Goal: Transaction & Acquisition: Purchase product/service

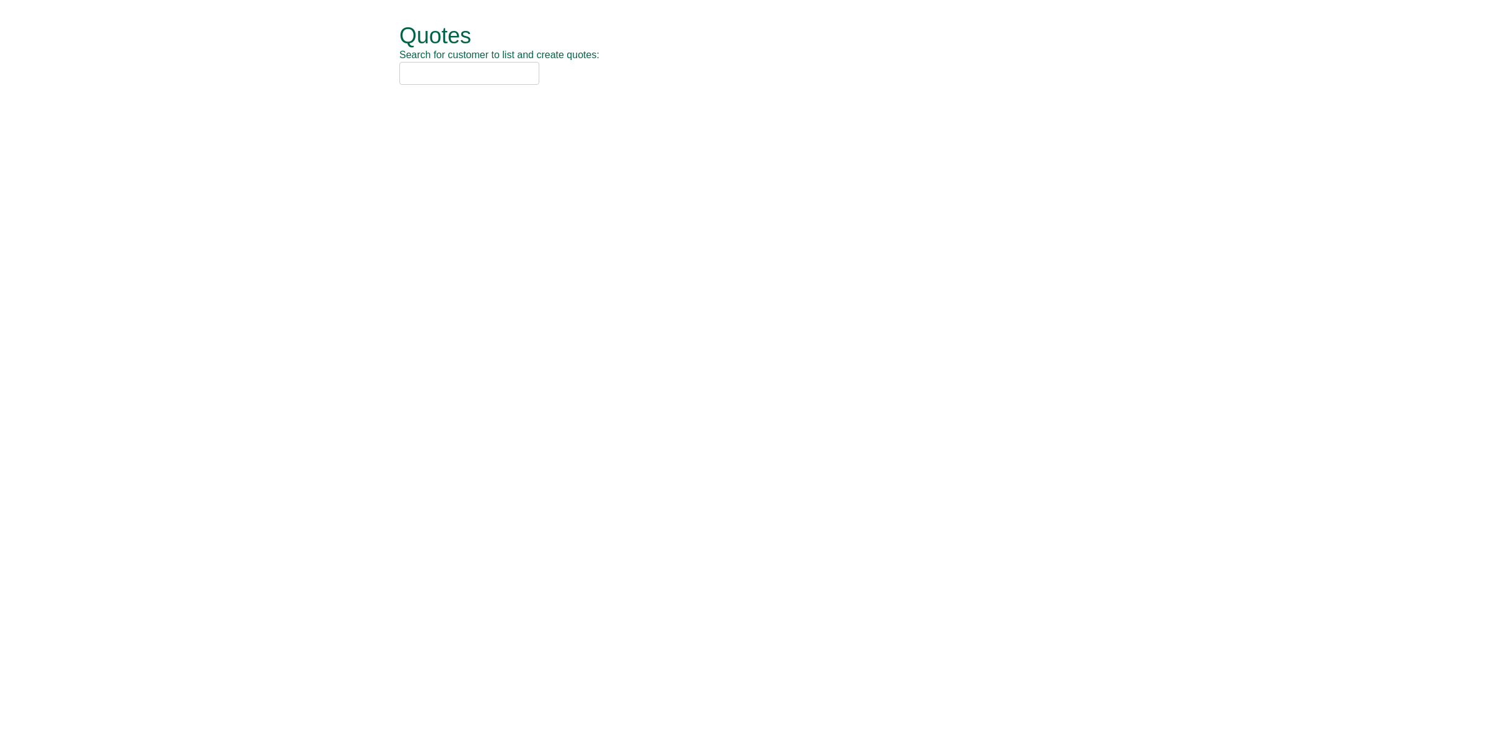
click at [418, 75] on input "text" at bounding box center [469, 73] width 140 height 23
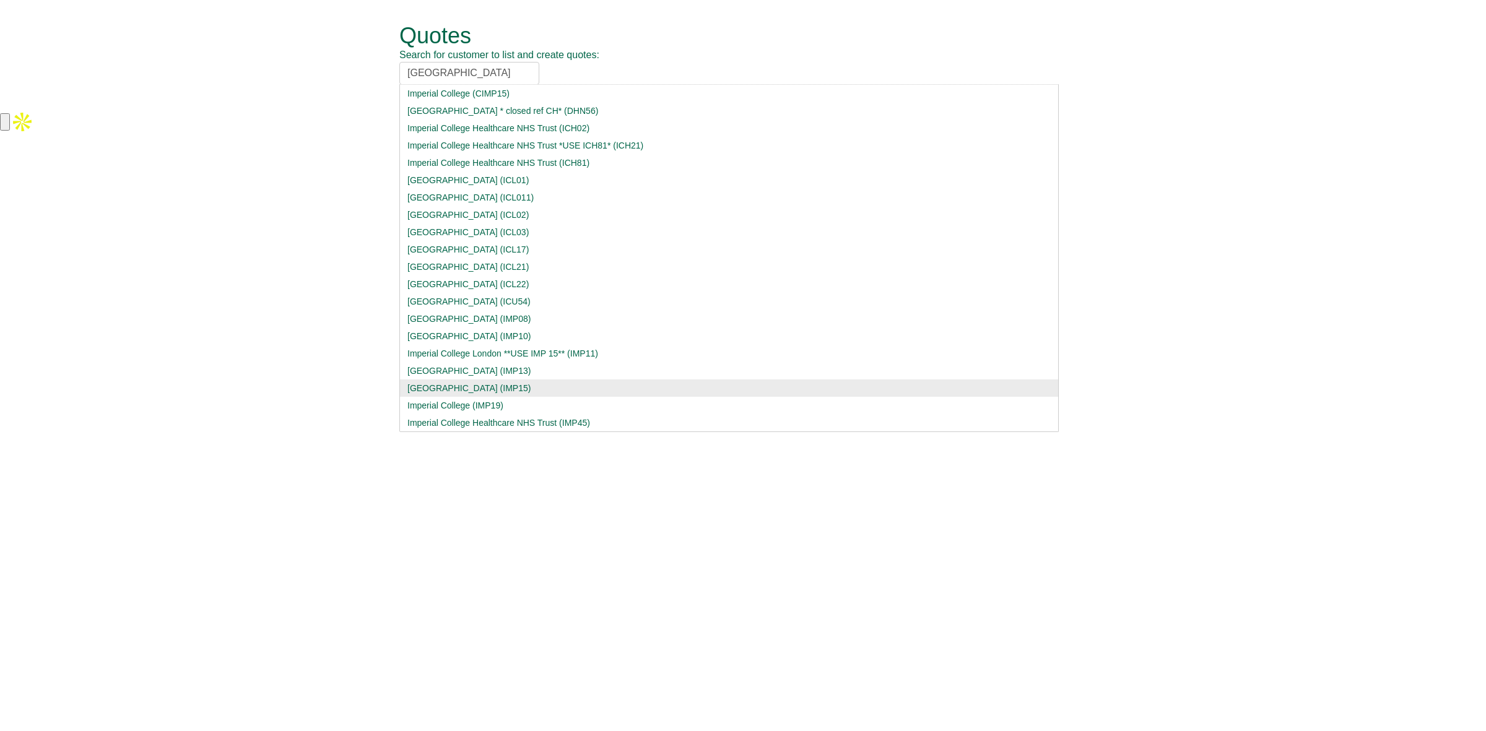
type input "imperial college"
click at [530, 382] on div "Imperial College London (IMP15)" at bounding box center [728, 388] width 643 height 12
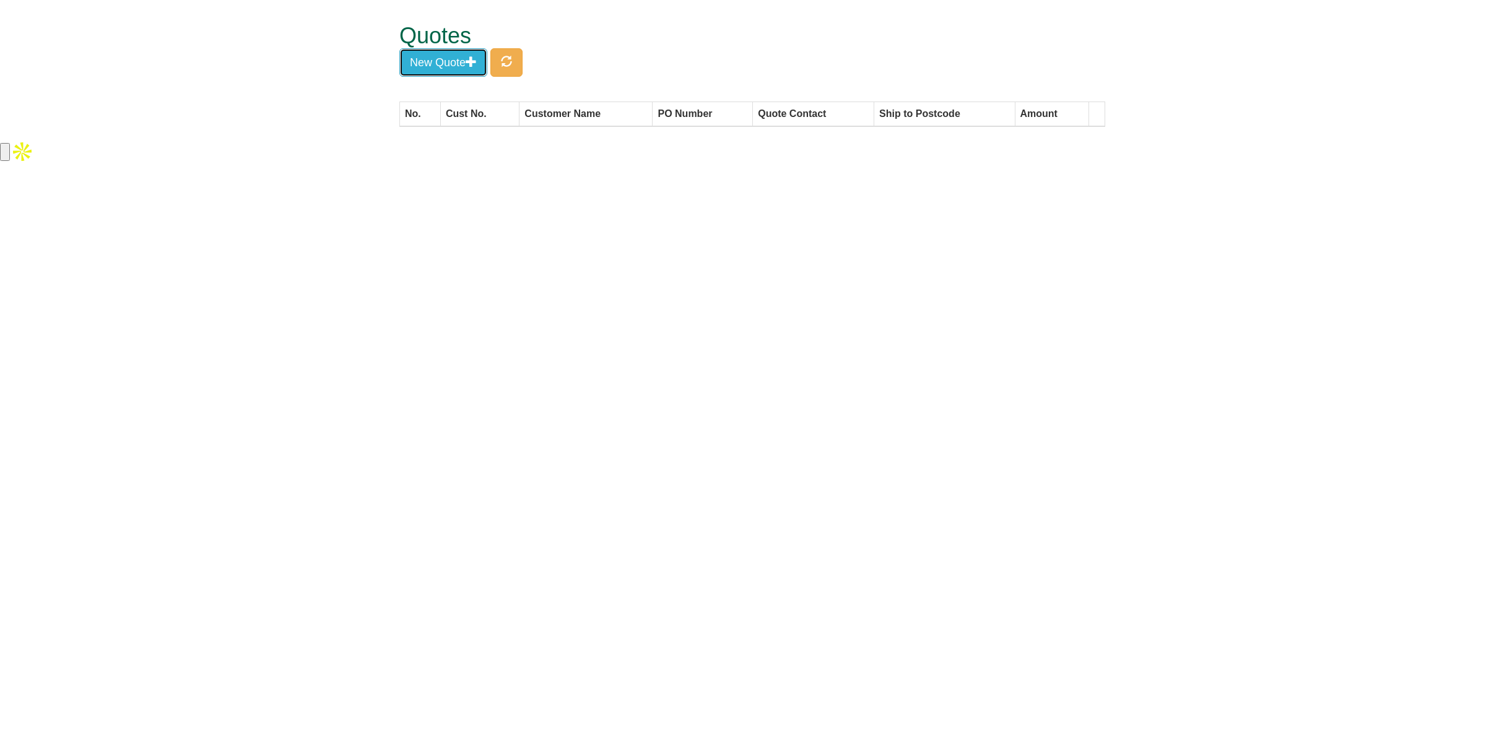
click at [444, 66] on button "New Quote" at bounding box center [443, 62] width 88 height 28
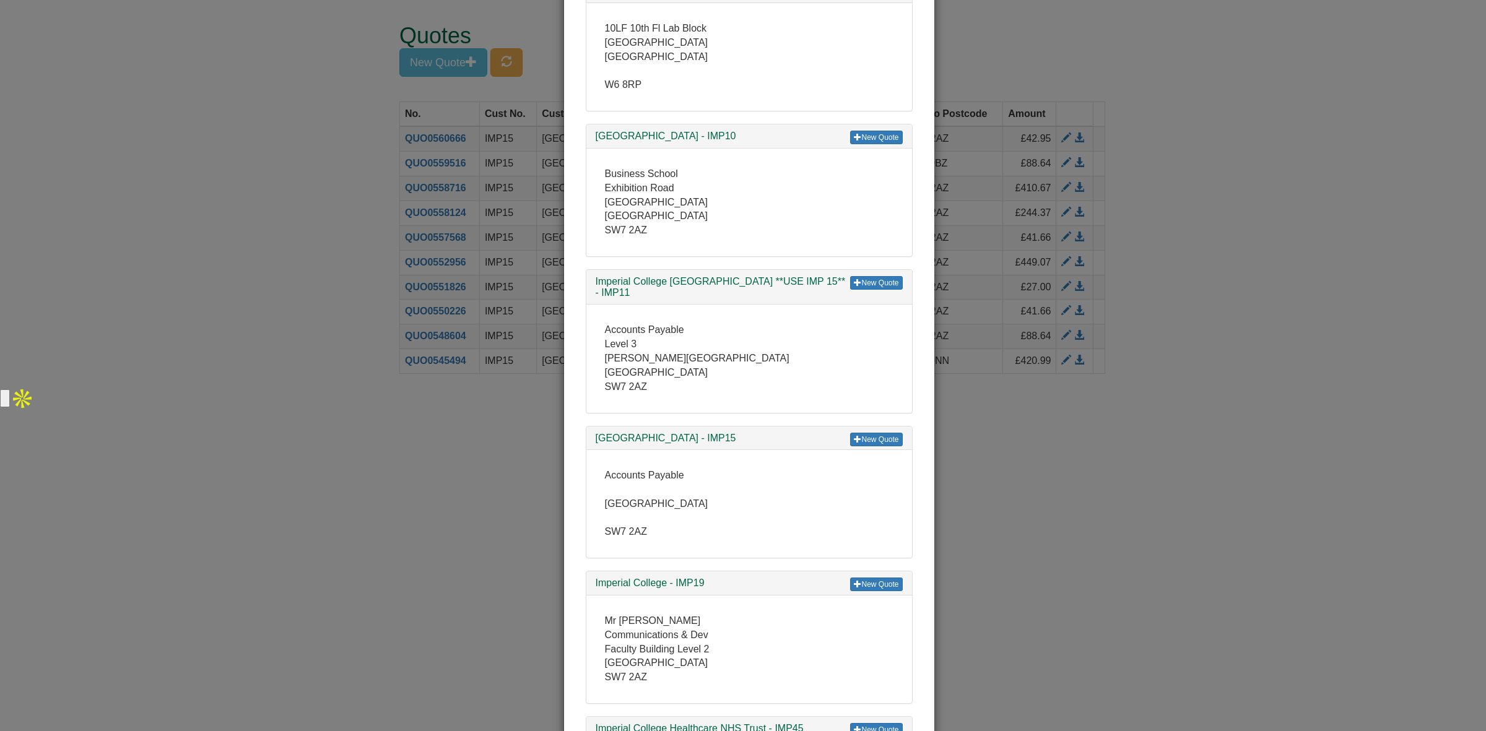
scroll to position [2300, 0]
click at [864, 431] on link "New Quote" at bounding box center [876, 438] width 52 height 14
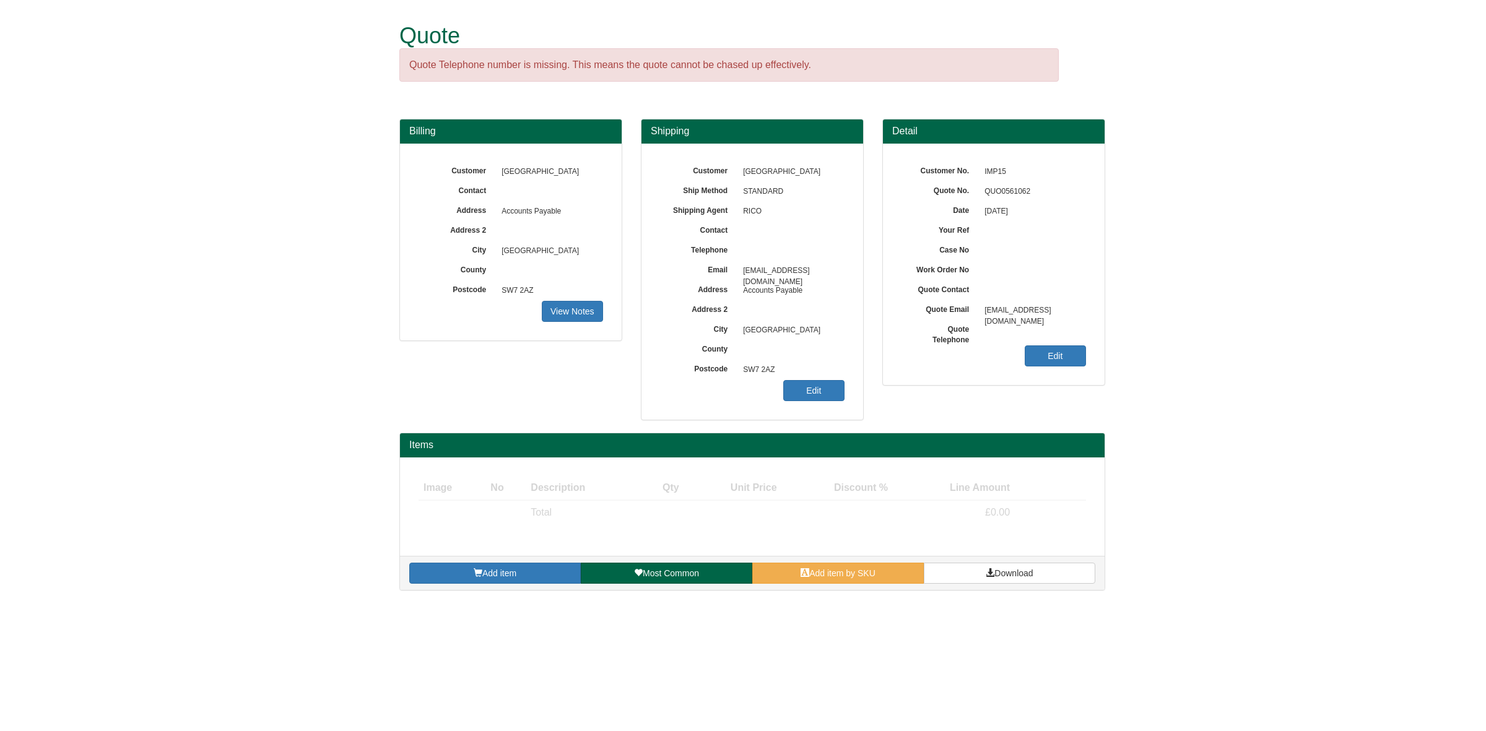
click at [827, 603] on html "Quote Quote Telephone number is missing. This means the quote cannot be chased …" at bounding box center [743, 301] width 1486 height 603
click at [803, 580] on link "Add item by SKU" at bounding box center [838, 573] width 172 height 21
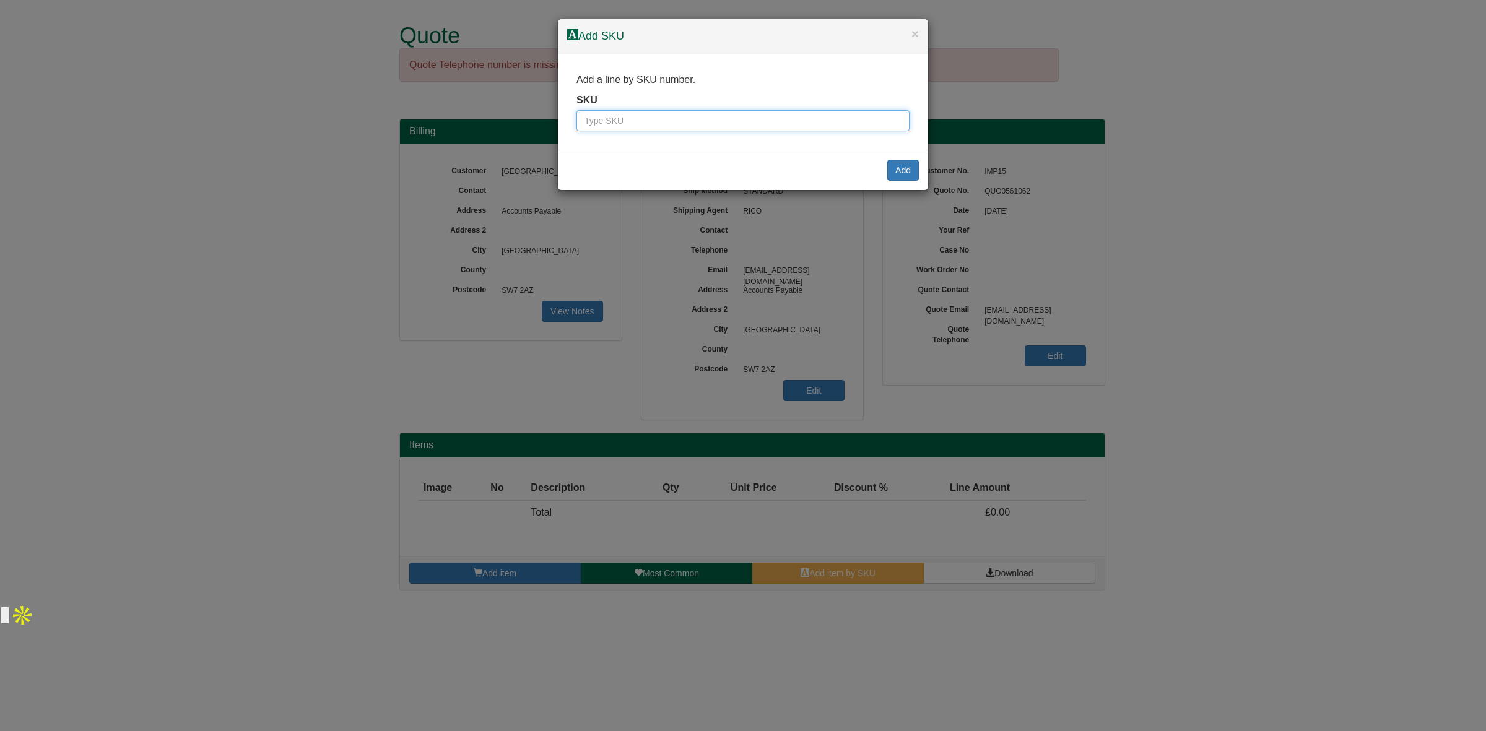
click at [609, 123] on input "text" at bounding box center [742, 120] width 333 height 21
type input "6660047"
click at [908, 172] on button "Add" at bounding box center [903, 170] width 32 height 21
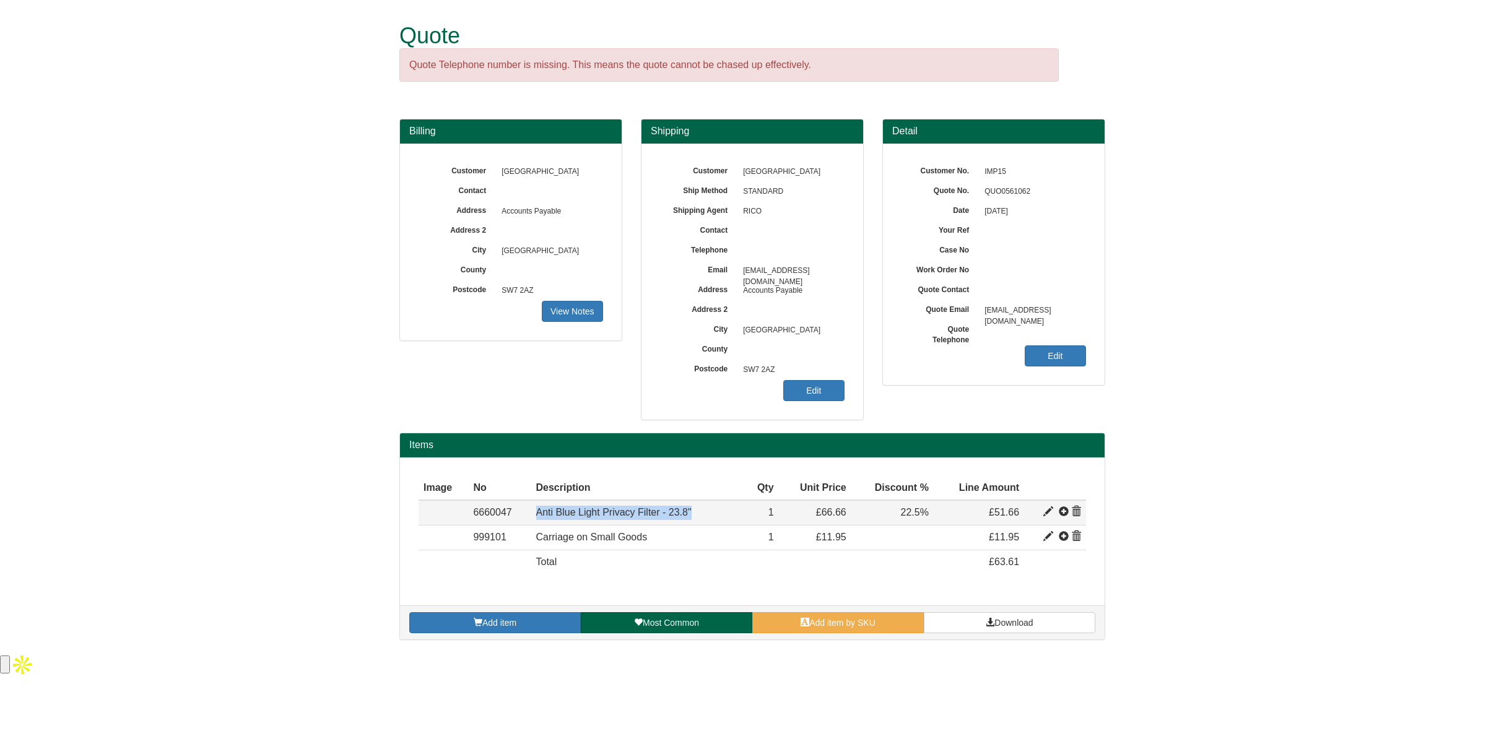
drag, startPoint x: 701, startPoint y: 515, endPoint x: 533, endPoint y: 518, distance: 167.8
click at [533, 518] on td "Anti Blue Light Privacy Filter - 23.8"" at bounding box center [638, 512] width 214 height 25
click at [711, 512] on td "Anti Blue Light Privacy Filter - 23.8"" at bounding box center [638, 512] width 214 height 25
drag, startPoint x: 695, startPoint y: 511, endPoint x: 536, endPoint y: 515, distance: 159.8
click at [536, 515] on td "Anti Blue Light Privacy Filter - 23.8"" at bounding box center [638, 512] width 214 height 25
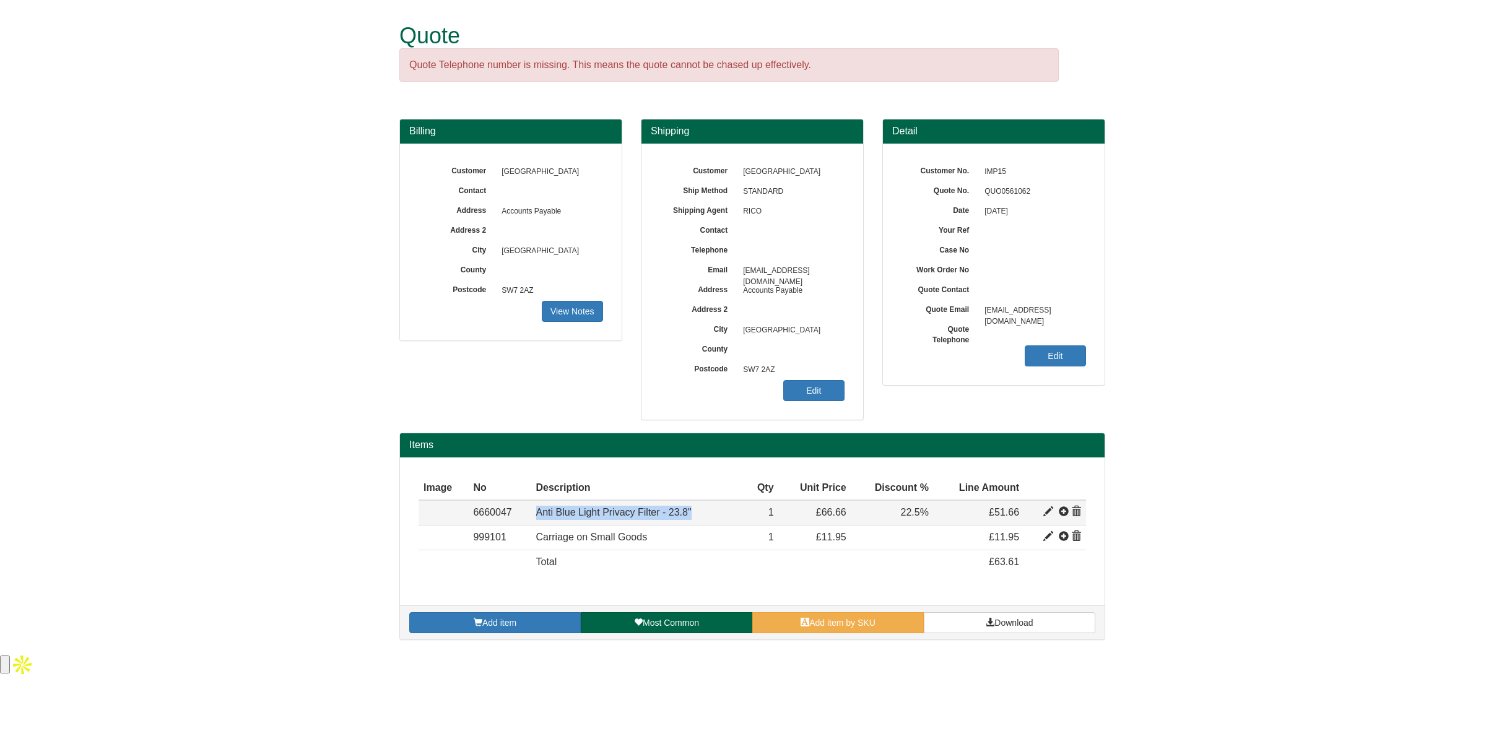
copy span "Anti Blue Light Privacy Filter - 23.8""
click at [831, 622] on span "Add item by SKU" at bounding box center [842, 623] width 66 height 10
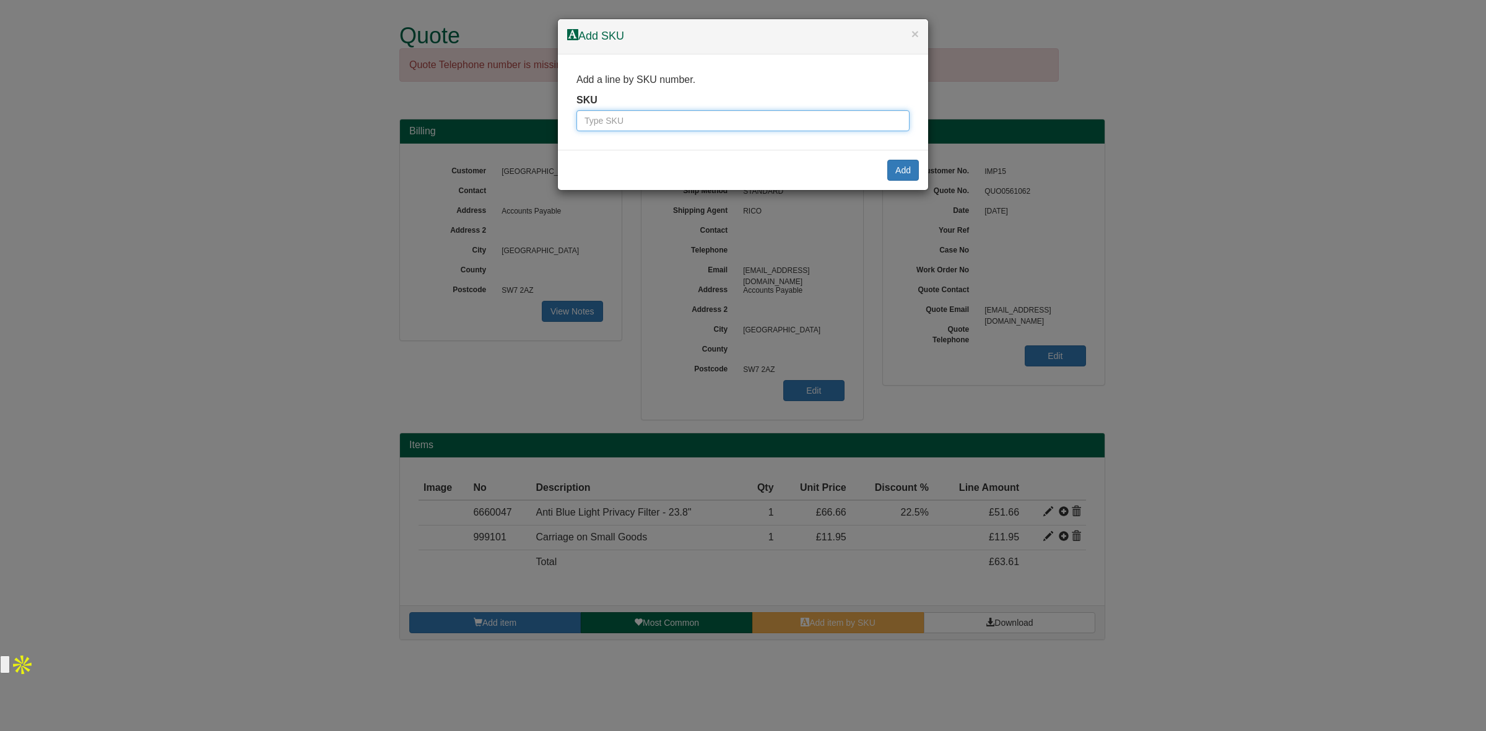
click at [695, 129] on input "text" at bounding box center [742, 120] width 333 height 21
paste input "6660046"
type input "6660046"
click at [898, 171] on button "Add" at bounding box center [903, 170] width 32 height 21
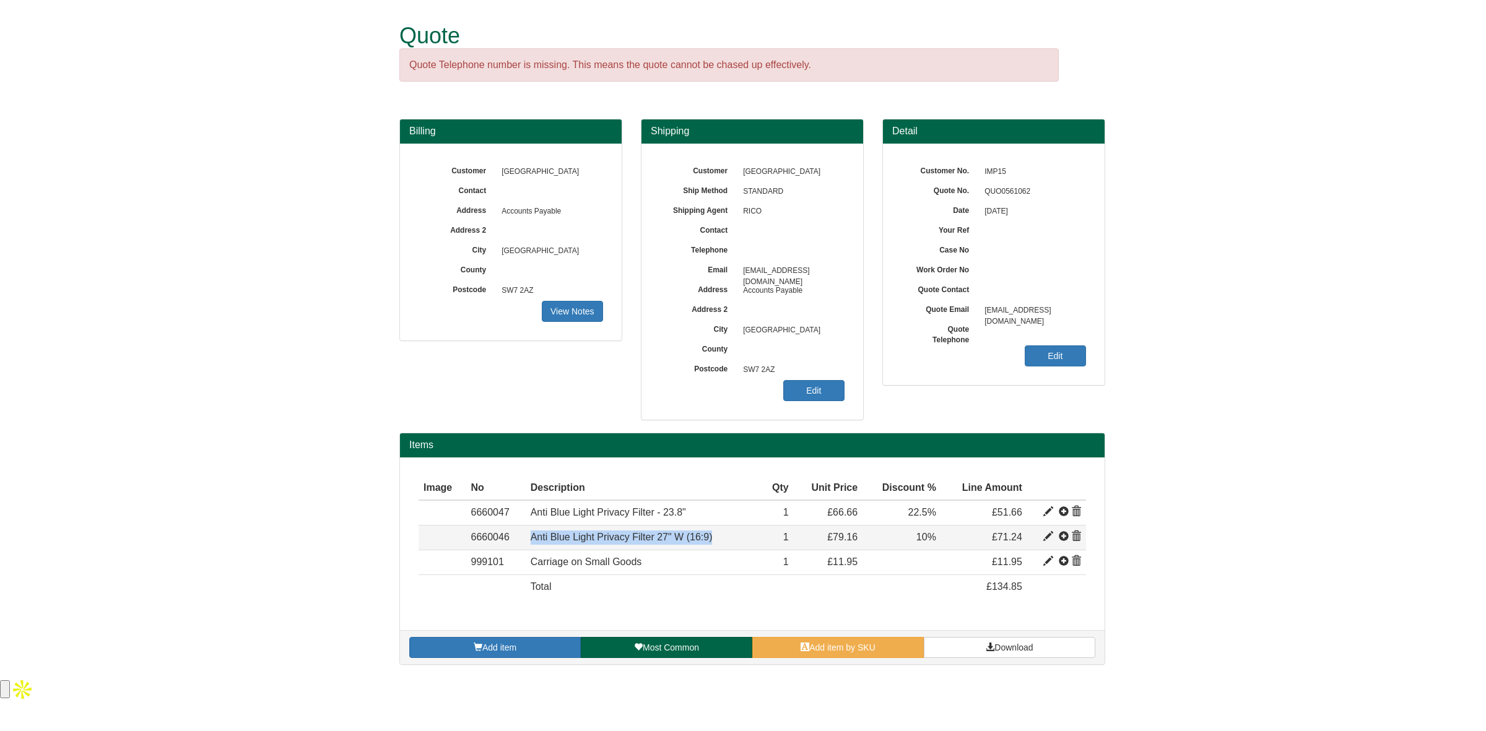
drag, startPoint x: 719, startPoint y: 542, endPoint x: 531, endPoint y: 545, distance: 188.9
click at [531, 545] on td "Anti Blue Light Privacy Filter 27" W (16:9)" at bounding box center [644, 538] width 236 height 25
copy span "Anti Blue Light Privacy Filter 27" W (16:9)"
click at [778, 645] on link "Add item by SKU" at bounding box center [838, 647] width 172 height 21
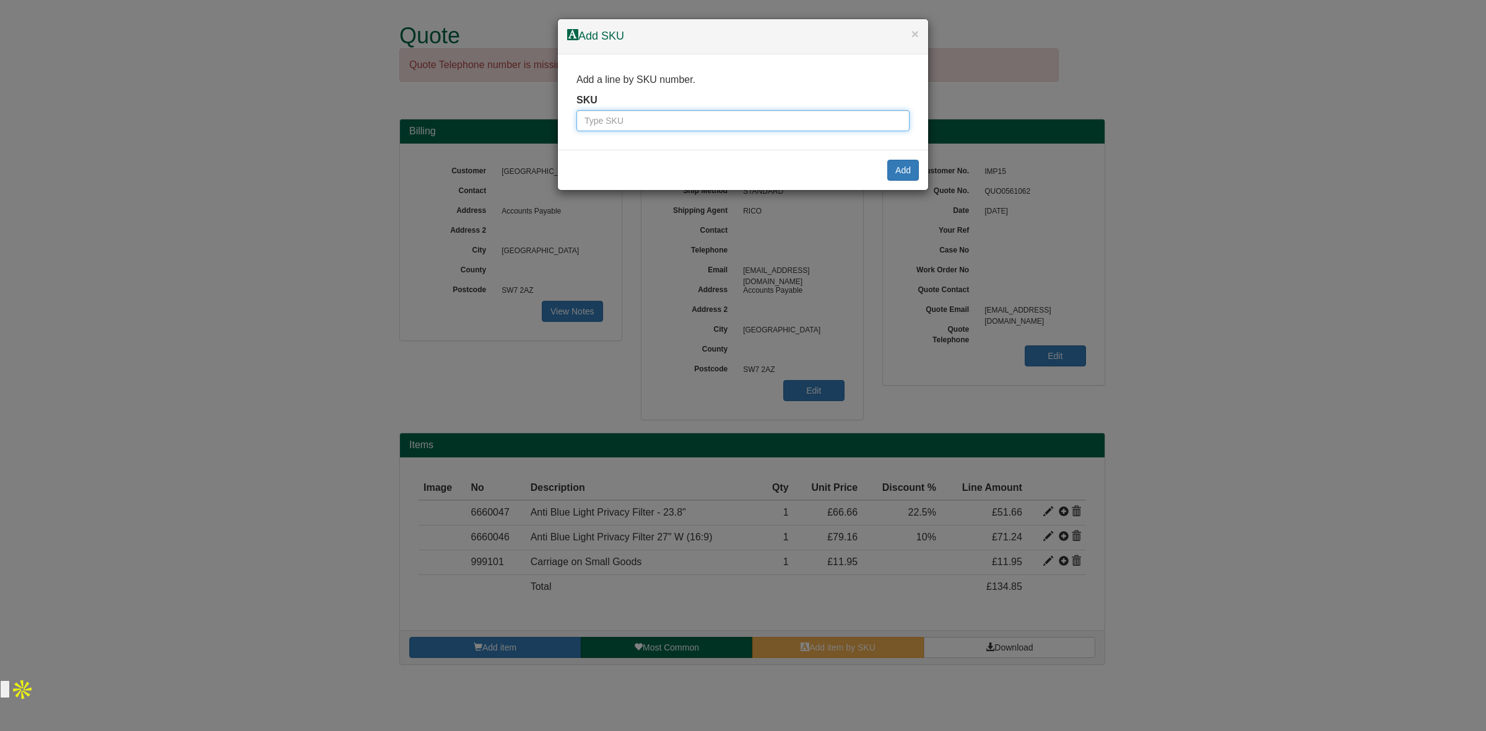
click at [604, 125] on input "text" at bounding box center [742, 120] width 333 height 21
paste input "6660046"
type input "6660046"
click at [898, 175] on button "Add" at bounding box center [903, 170] width 32 height 21
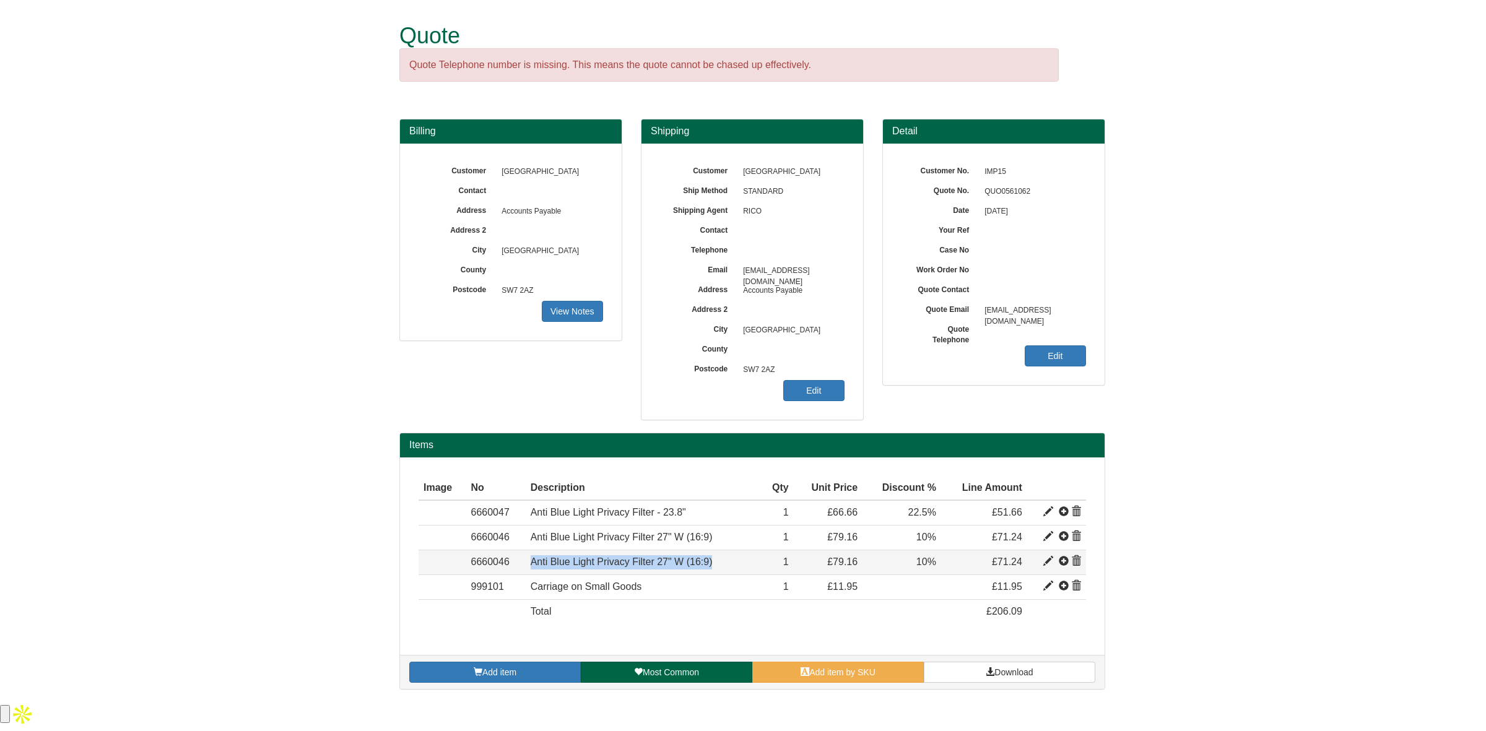
drag, startPoint x: 729, startPoint y: 570, endPoint x: 530, endPoint y: 563, distance: 198.9
click at [530, 563] on td "Anti Blue Light Privacy Filter 27" W (16:9)" at bounding box center [644, 562] width 236 height 25
copy span "Anti Blue Light Privacy Filter 27" W (16:9)"
click at [794, 674] on link "Add item by SKU" at bounding box center [838, 672] width 172 height 21
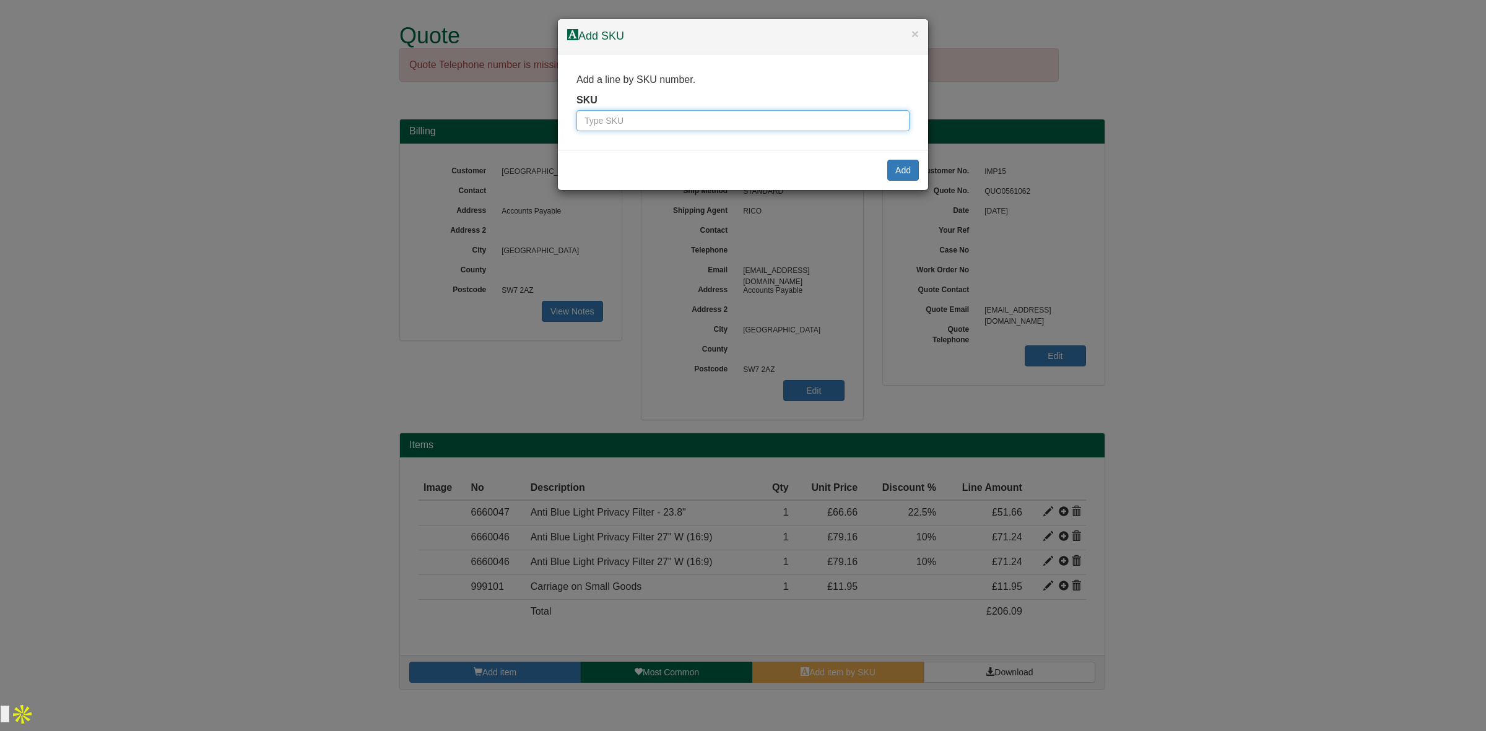
click at [617, 125] on input "text" at bounding box center [742, 120] width 333 height 21
paste input "6660047"
type input "6660047"
click at [902, 171] on button "Add" at bounding box center [903, 170] width 32 height 21
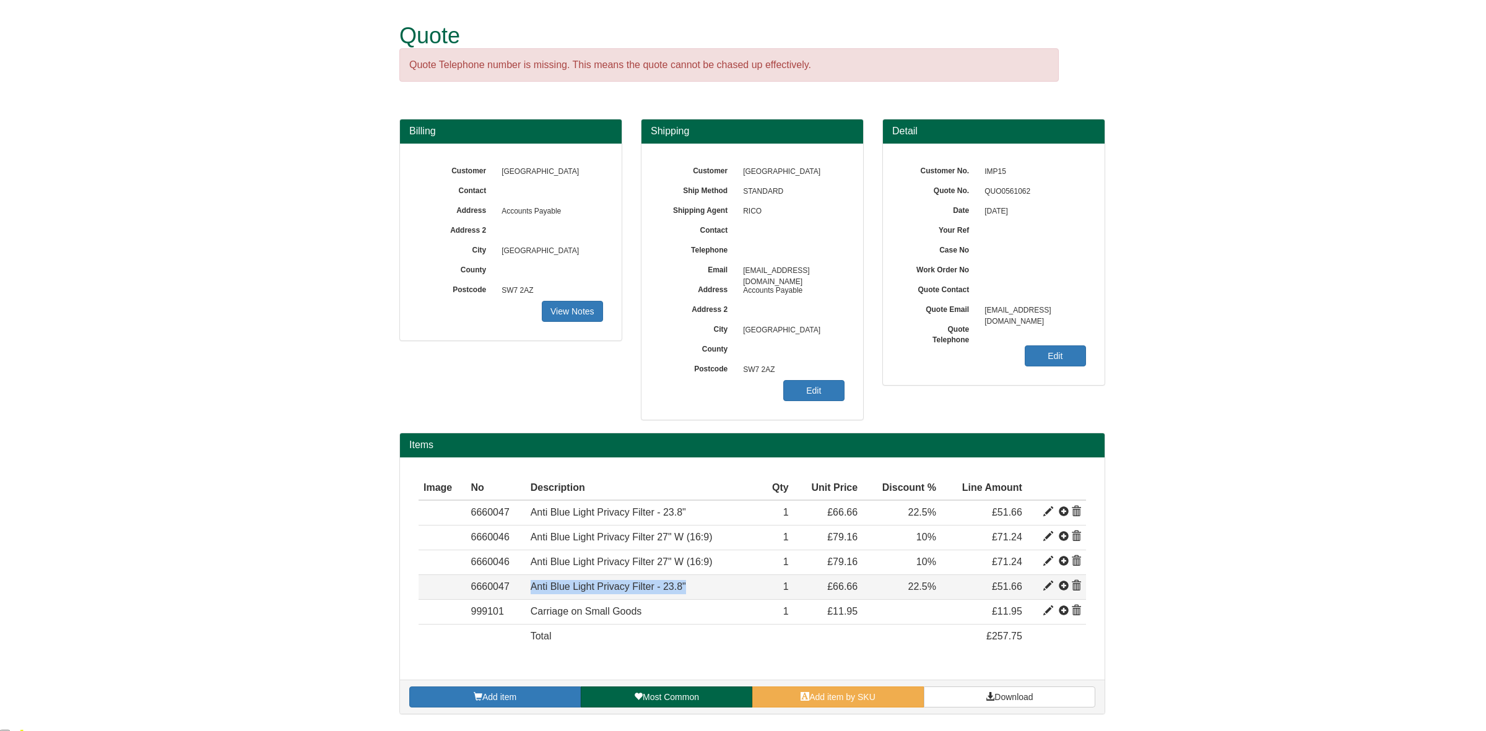
drag, startPoint x: 701, startPoint y: 593, endPoint x: 524, endPoint y: 589, distance: 177.1
click at [524, 589] on tr "Item 6660047 Anti Blue Light Privacy Filter - 23.8" 44.68 66.66 1 £66.66 22.5% …" at bounding box center [752, 587] width 667 height 25
copy tr "Anti Blue Light Privacy Filter - 23.8""
click at [804, 706] on link "Add item by SKU" at bounding box center [838, 697] width 172 height 21
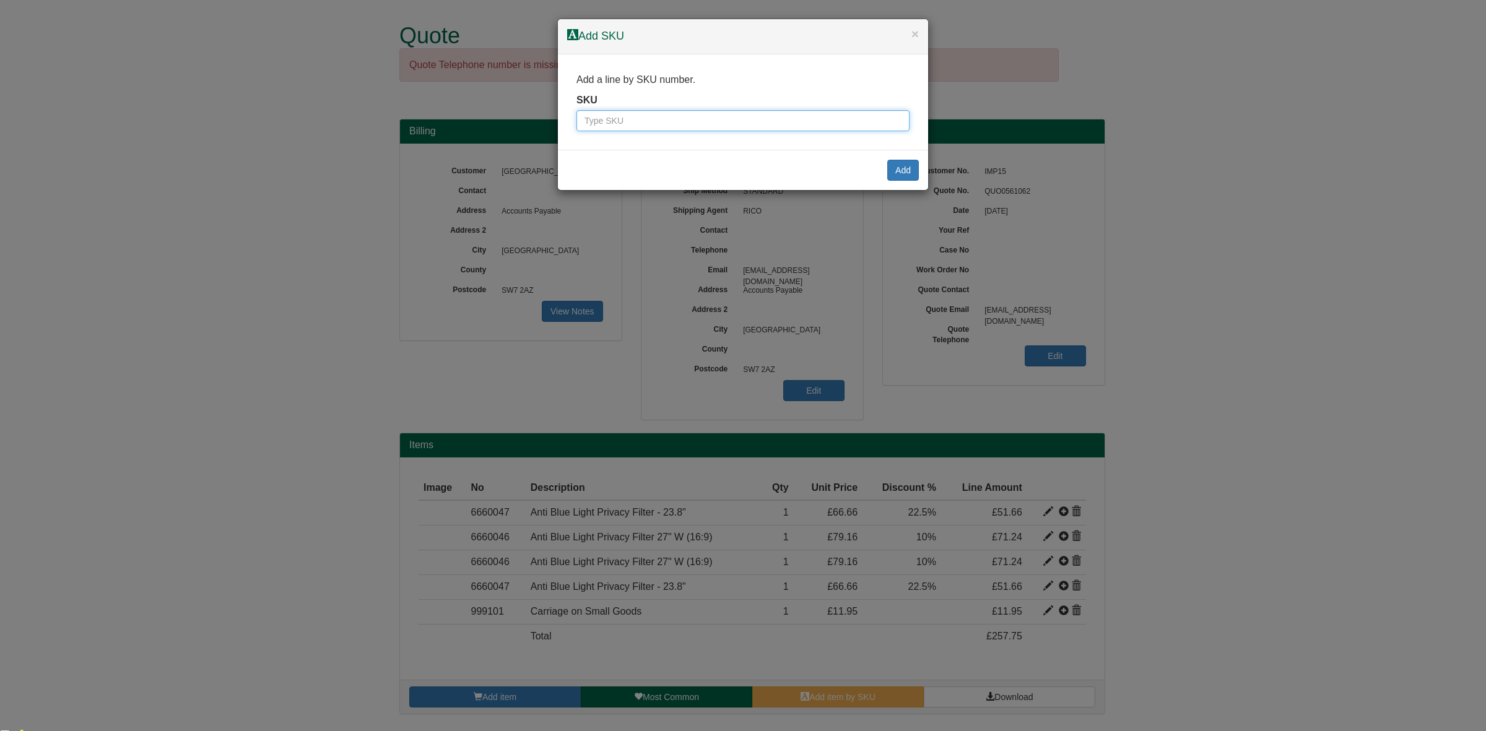
click at [685, 113] on input "text" at bounding box center [742, 120] width 333 height 21
paste input "500000137"
type input "500000137"
click at [908, 170] on button "Add" at bounding box center [903, 170] width 32 height 21
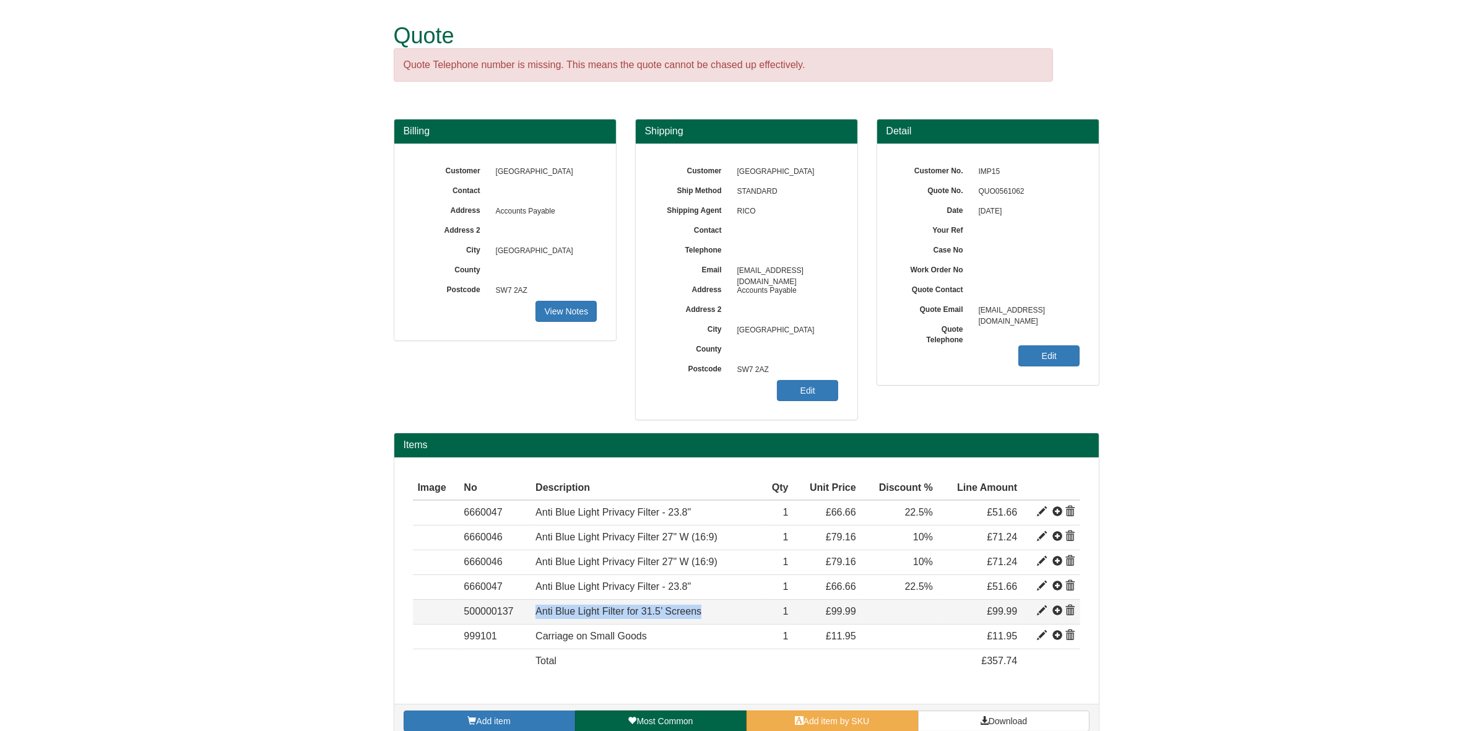
drag, startPoint x: 537, startPoint y: 619, endPoint x: 714, endPoint y: 618, distance: 177.1
click at [714, 618] on td "Anti Blue Light Filter for 31.5’ Screens" at bounding box center [646, 611] width 231 height 25
copy span "Anti Blue Light Filter for 31.5’ Screens"
click at [786, 718] on link "Add item by SKU" at bounding box center [833, 721] width 172 height 21
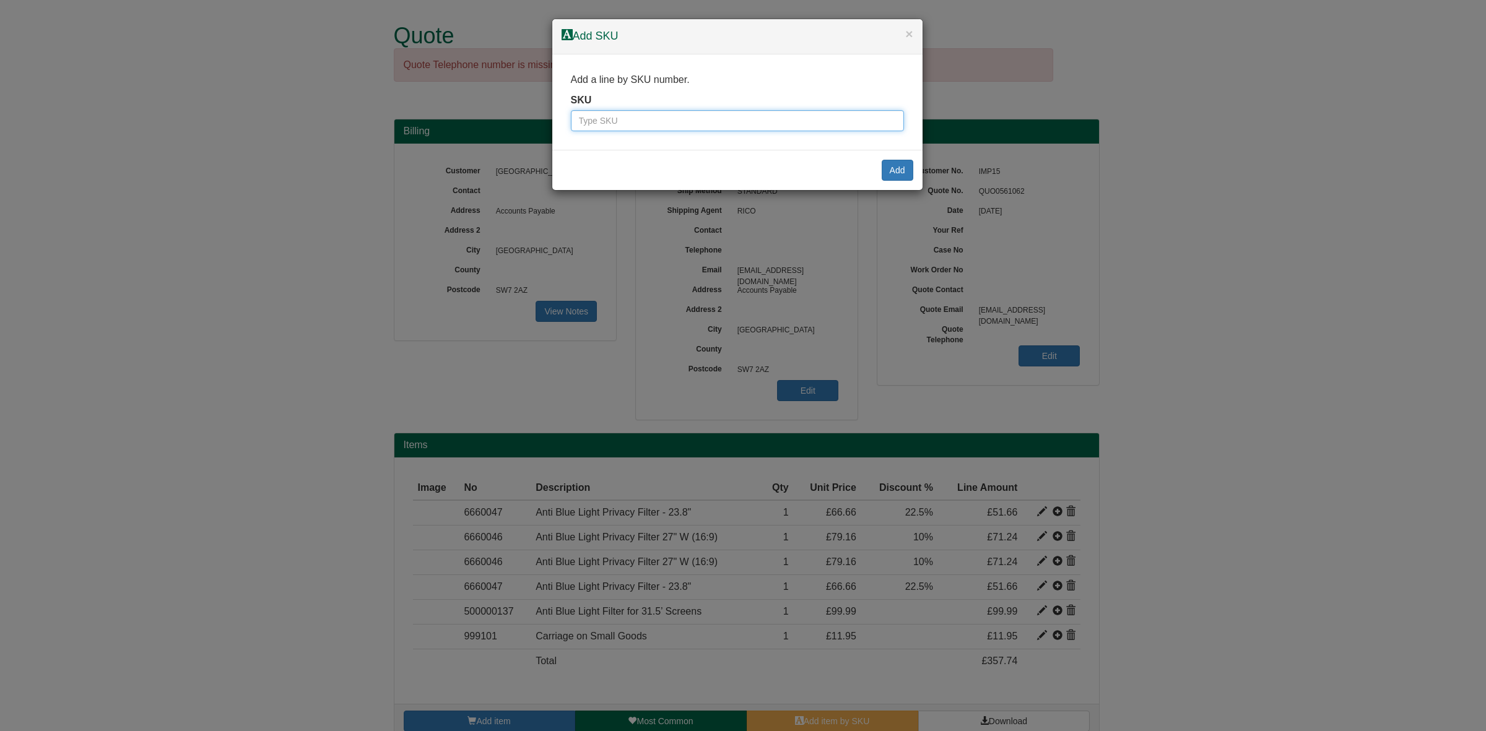
click at [629, 116] on input "text" at bounding box center [737, 120] width 333 height 21
paste input "100144825"
type input "100144825"
click at [898, 170] on button "Add" at bounding box center [898, 170] width 32 height 21
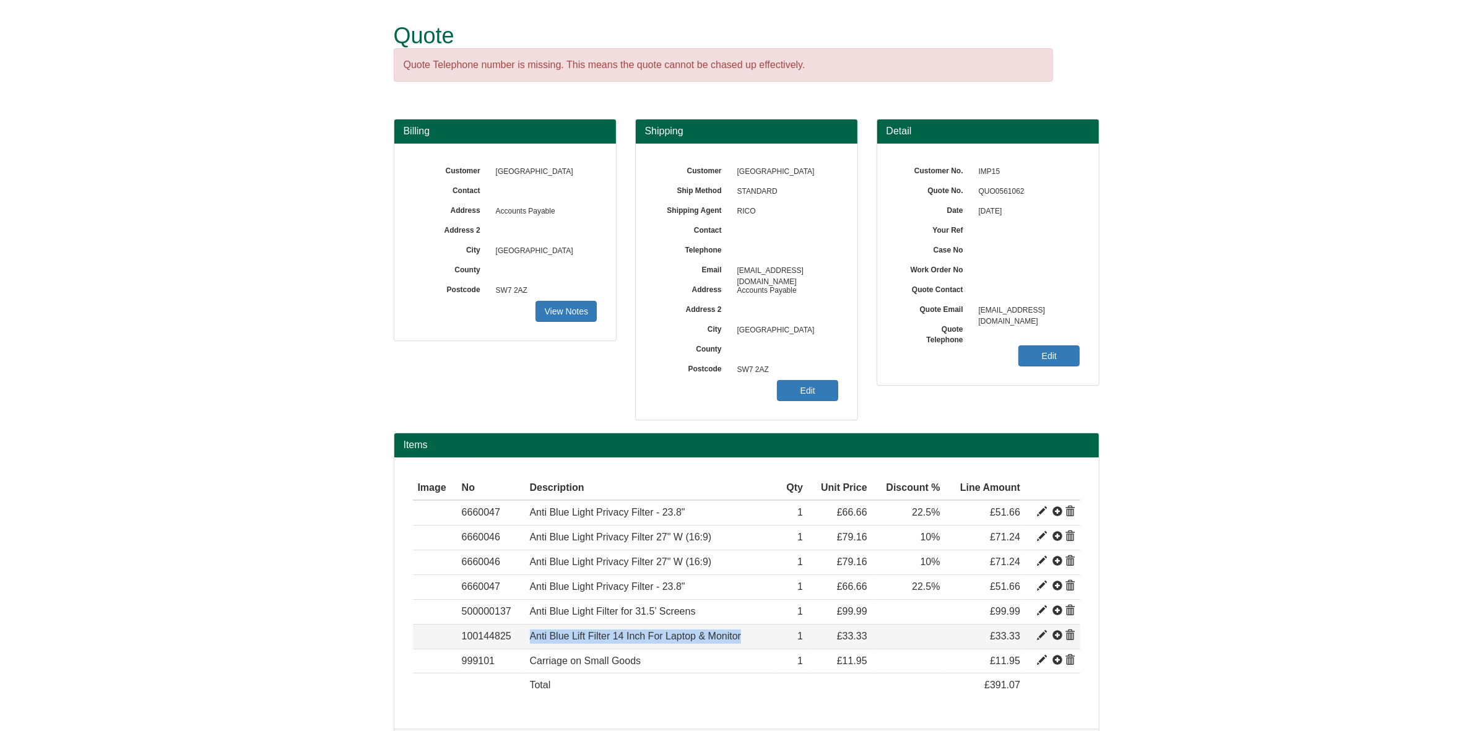
drag, startPoint x: 751, startPoint y: 640, endPoint x: 530, endPoint y: 644, distance: 221.1
click at [530, 644] on td "Anti Blue Lift Filter 14 Inch For Laptop & Monitor" at bounding box center [651, 636] width 253 height 25
copy span "Anti Blue Lift Filter 14 Inch For Laptop & Monitor"
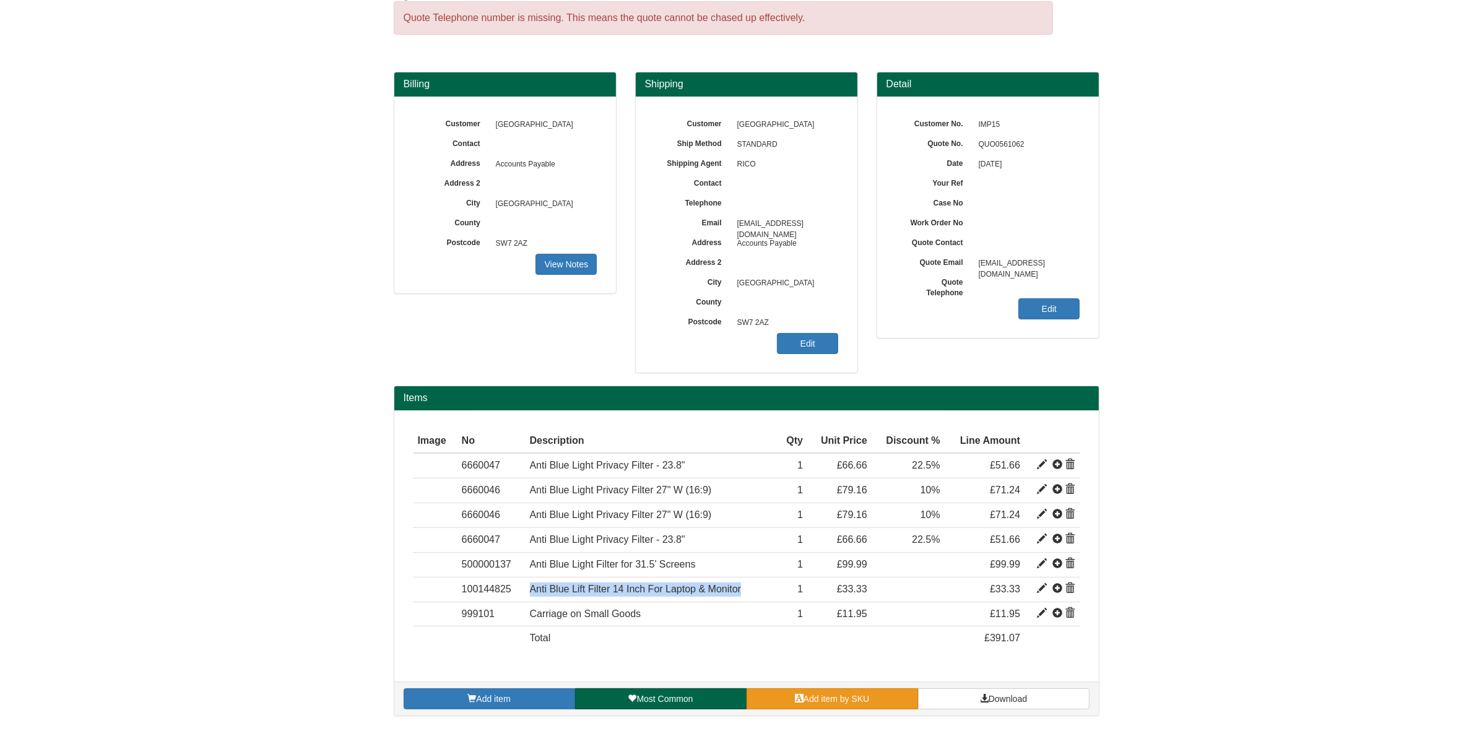
click at [813, 706] on link "Add item by SKU" at bounding box center [833, 698] width 172 height 21
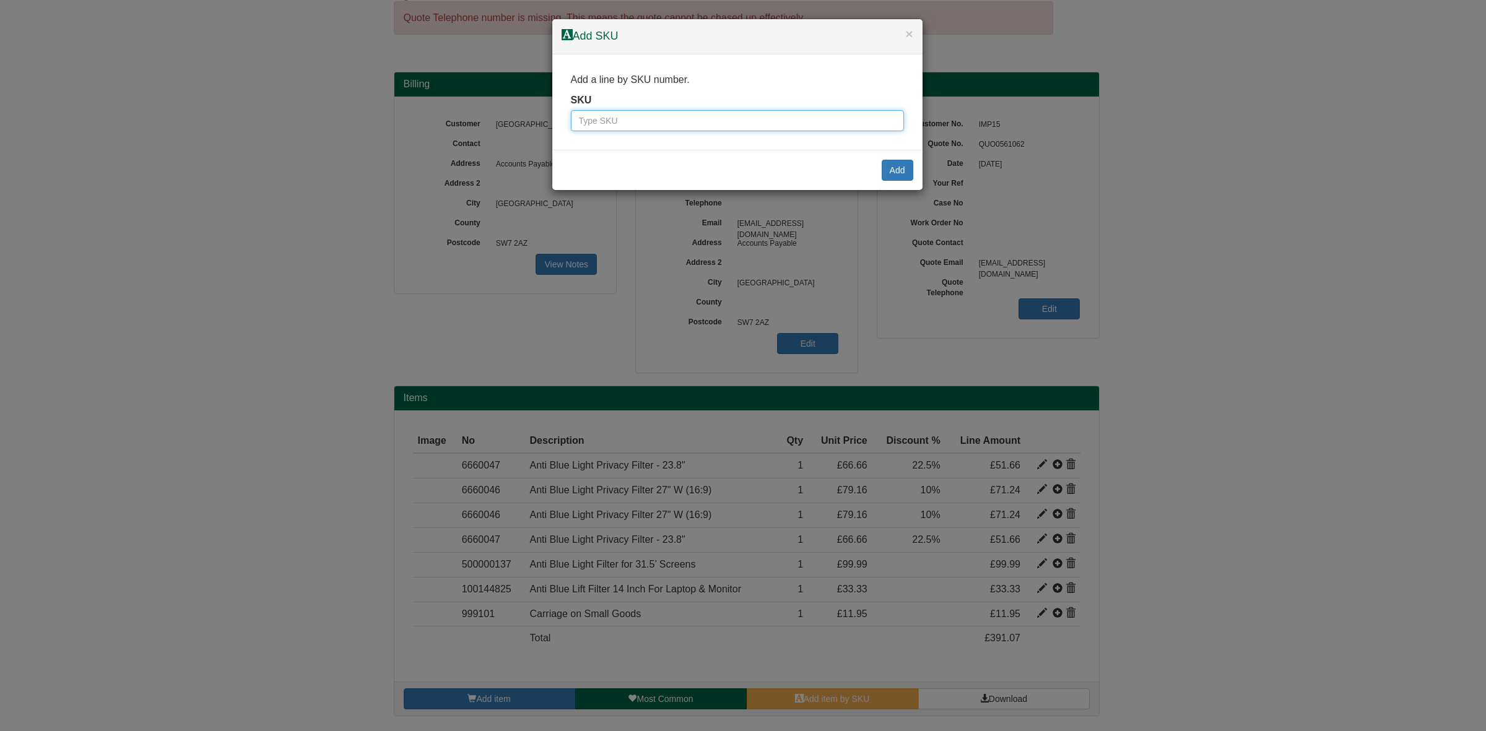
click at [657, 116] on input "text" at bounding box center [737, 120] width 333 height 21
paste input "100144830"
type input "100144830"
click at [898, 176] on button "Add" at bounding box center [898, 170] width 32 height 21
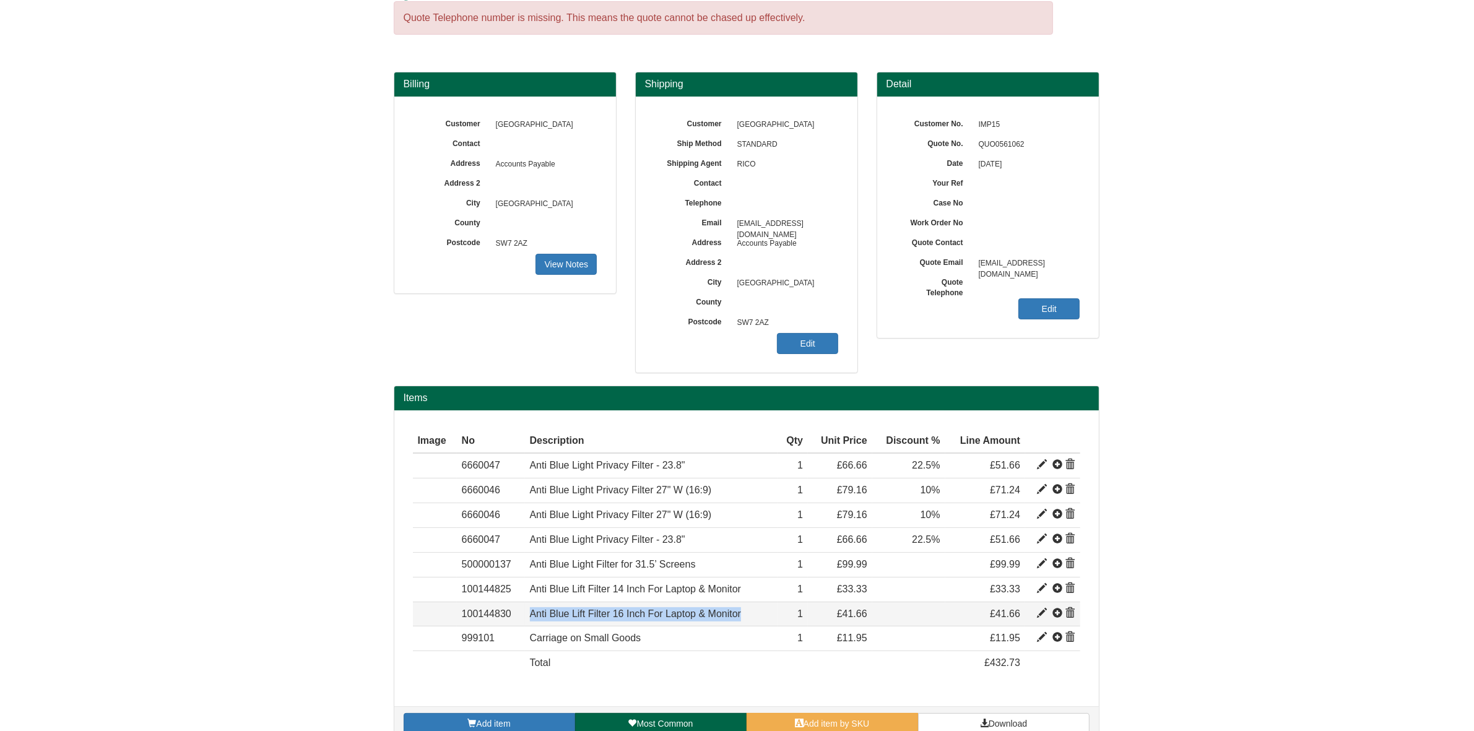
drag, startPoint x: 757, startPoint y: 619, endPoint x: 531, endPoint y: 614, distance: 226.7
click at [531, 614] on td "Anti Blue Lift Filter 16 Inch For Laptop & Monitor" at bounding box center [651, 614] width 253 height 25
copy span "Anti Blue Lift Filter 16 Inch For Laptop & Monitor"
click at [833, 724] on span "Add item by SKU" at bounding box center [837, 724] width 66 height 10
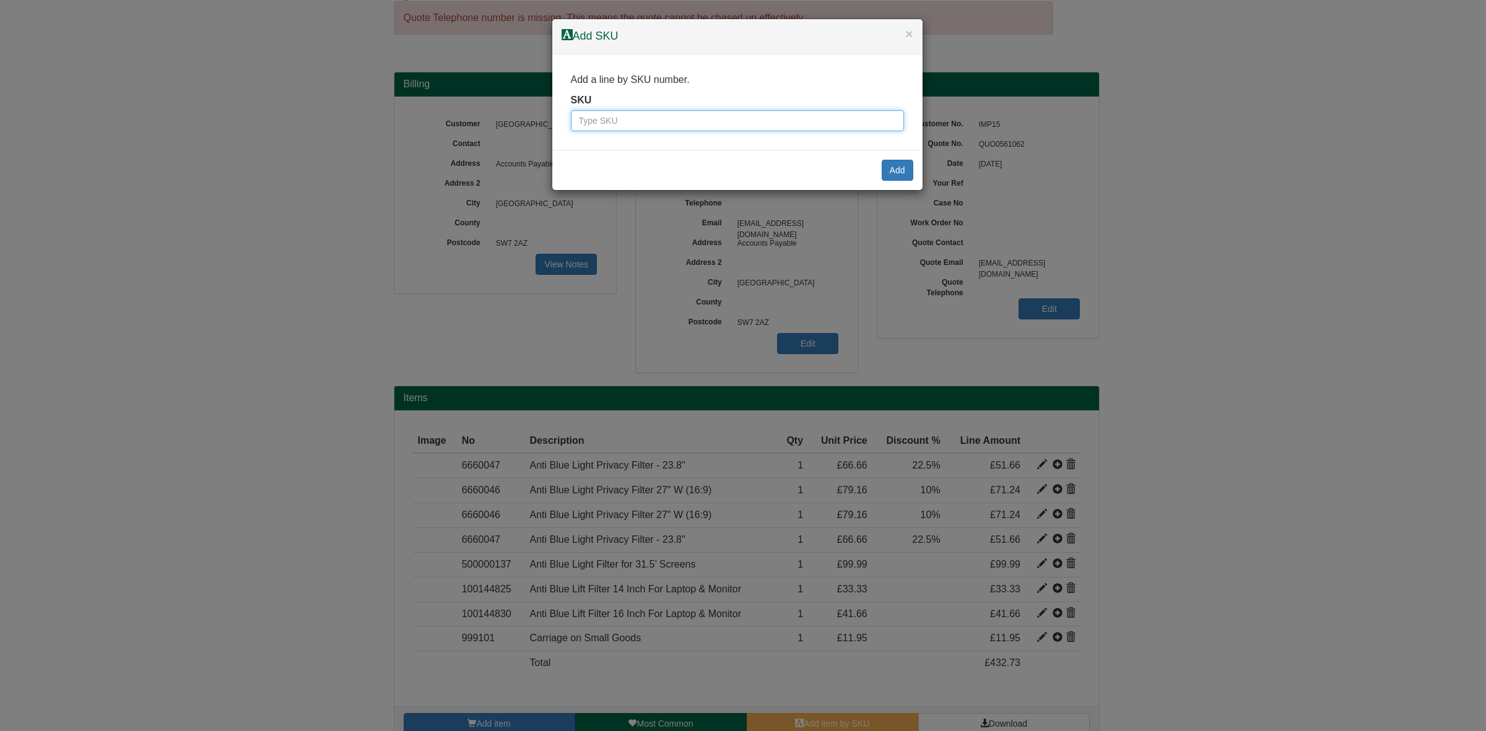
click at [735, 113] on input "text" at bounding box center [737, 120] width 333 height 21
paste input "6660025"
type input "6660025"
click at [895, 175] on button "Add" at bounding box center [898, 170] width 32 height 21
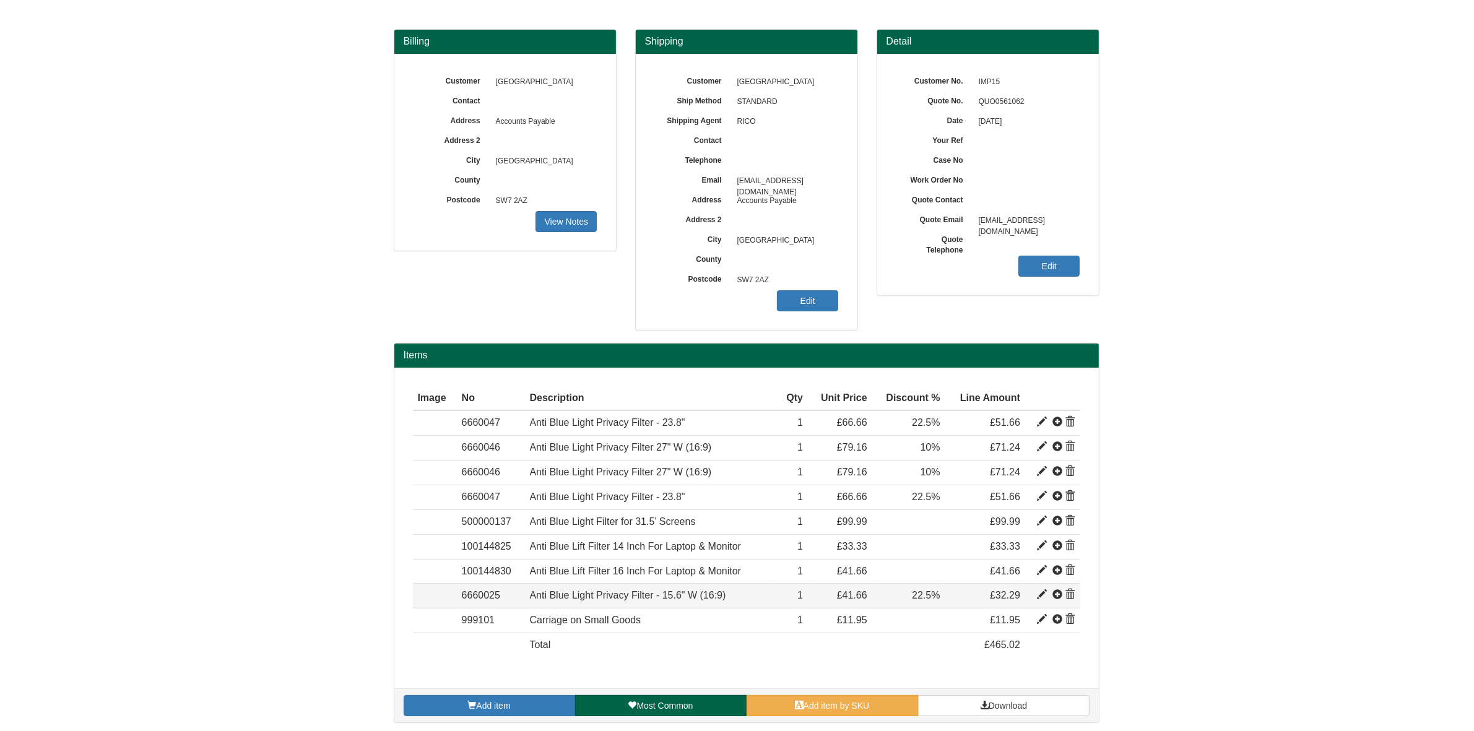
scroll to position [92, 0]
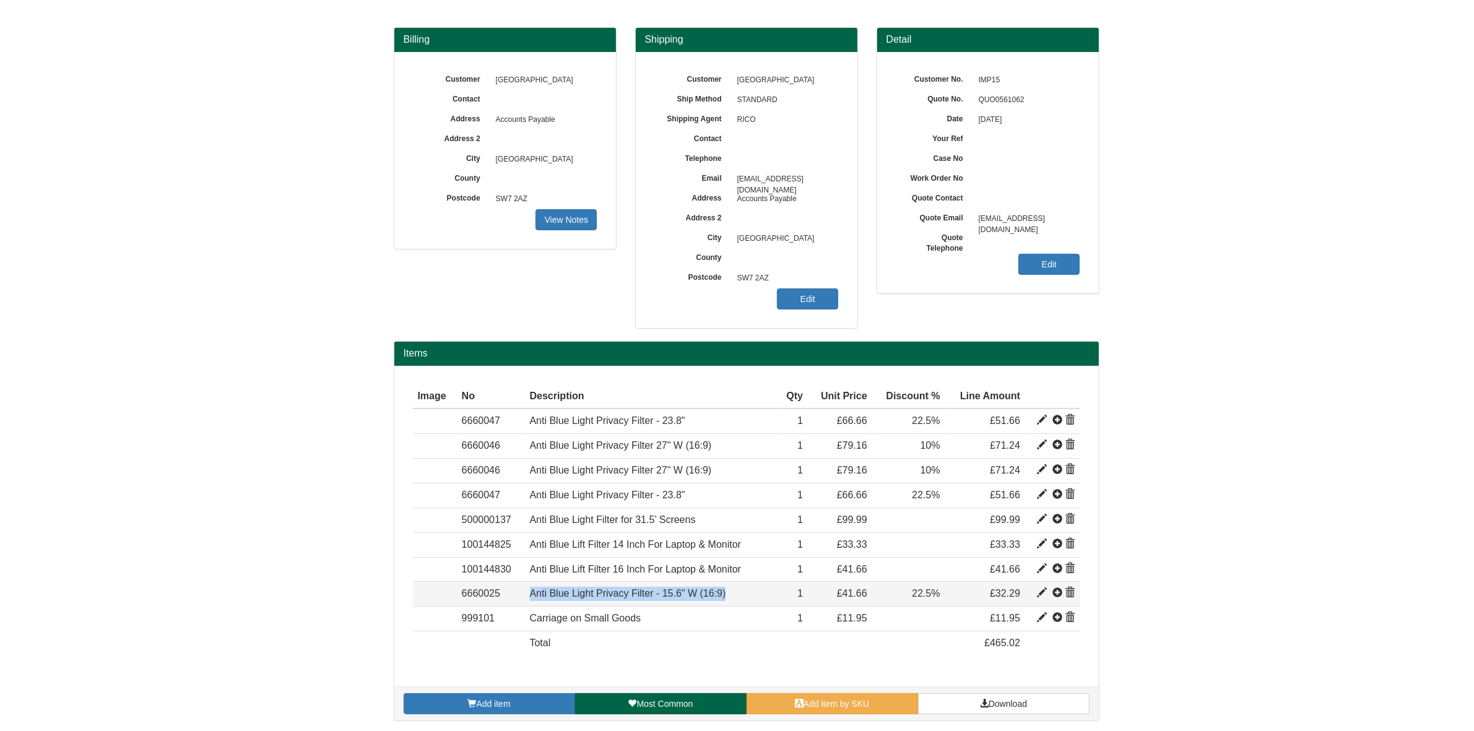
drag, startPoint x: 525, startPoint y: 595, endPoint x: 731, endPoint y: 599, distance: 206.2
click at [731, 599] on td "Anti Blue Light Privacy Filter - 15.6" W (16:9)" at bounding box center [651, 594] width 253 height 25
copy span "Anti Blue Light Privacy Filter - 15.6" W (16:9)"
click at [876, 706] on link "Add item by SKU" at bounding box center [833, 703] width 172 height 21
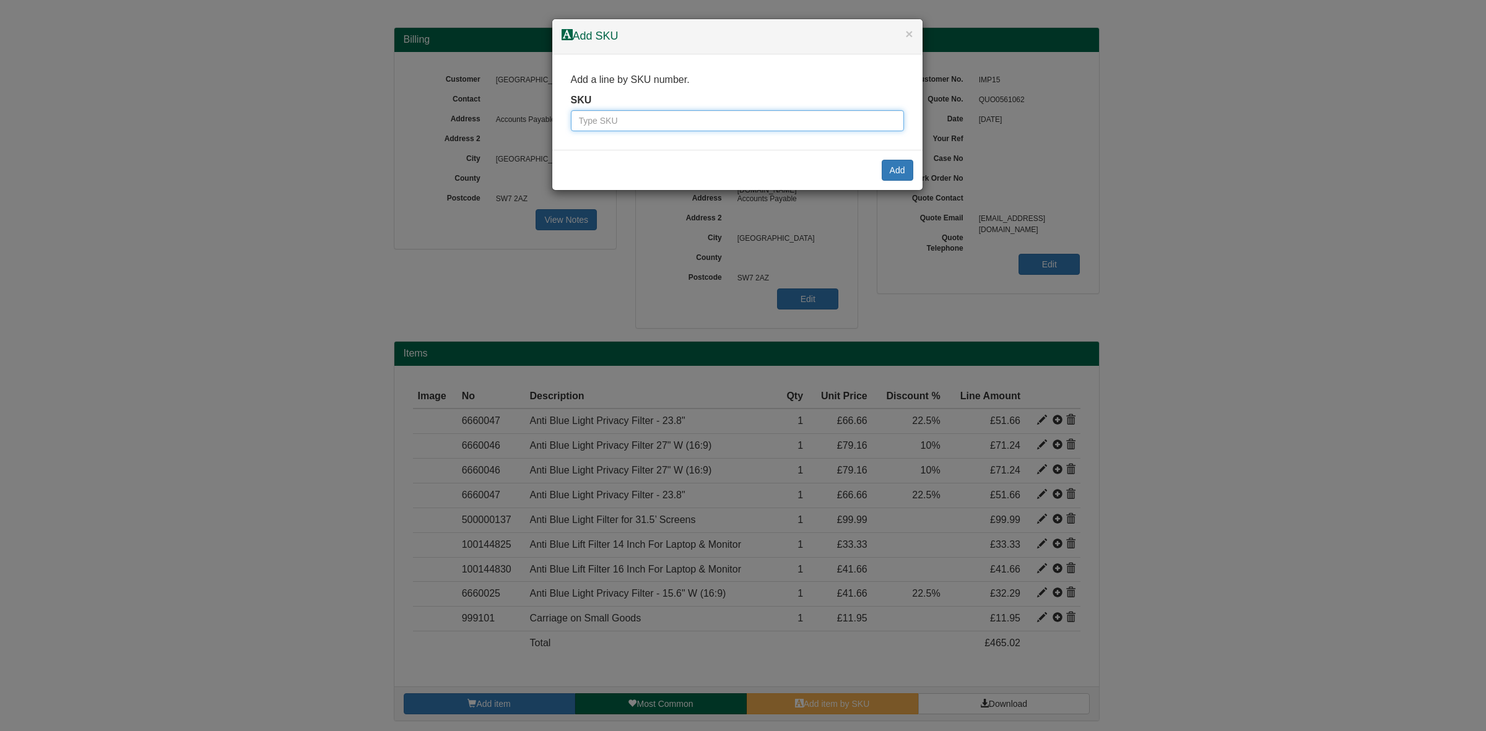
click at [655, 113] on input "text" at bounding box center [737, 120] width 333 height 21
paste input "6660023"
type input "6660023"
click at [897, 172] on button "Add" at bounding box center [898, 170] width 32 height 21
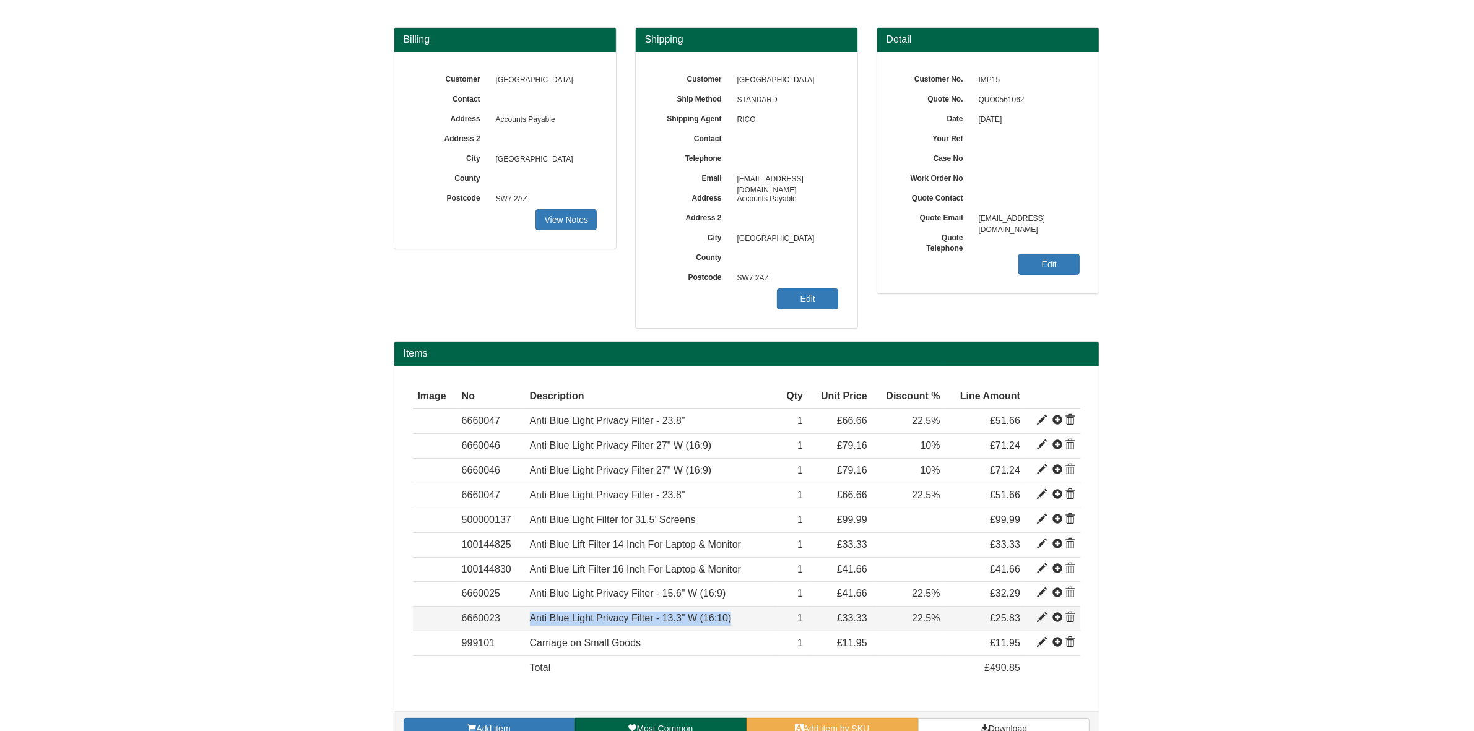
drag, startPoint x: 741, startPoint y: 619, endPoint x: 526, endPoint y: 617, distance: 214.9
click at [526, 617] on td "Anti Blue Light Privacy Filter - 13.3" W (16:10)" at bounding box center [651, 619] width 253 height 25
copy span "Anti Blue Light Privacy Filter - 13.3" W (16:10)"
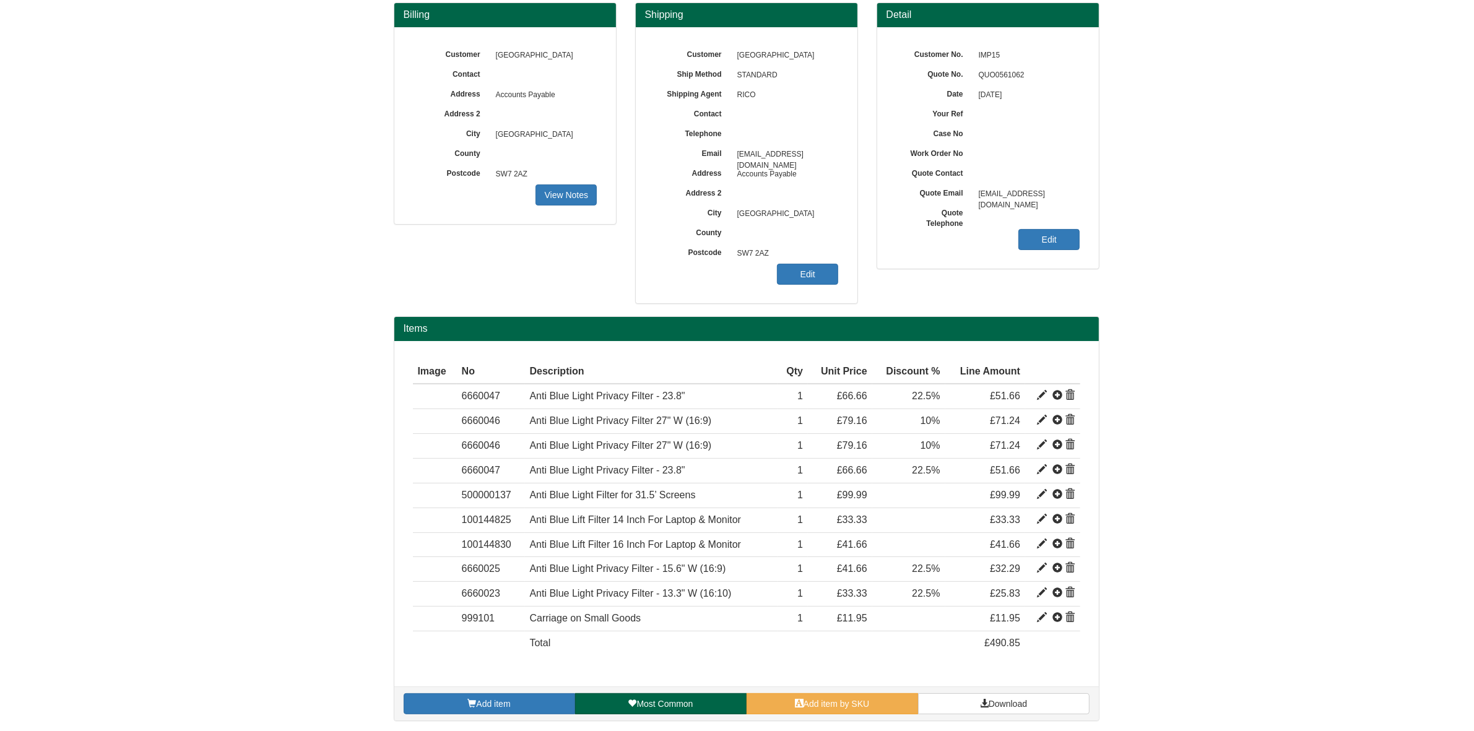
click at [793, 691] on div "Add item Most Common Add item by SKU Download" at bounding box center [746, 704] width 705 height 34
click at [789, 709] on link "Add item by SKU" at bounding box center [833, 703] width 172 height 21
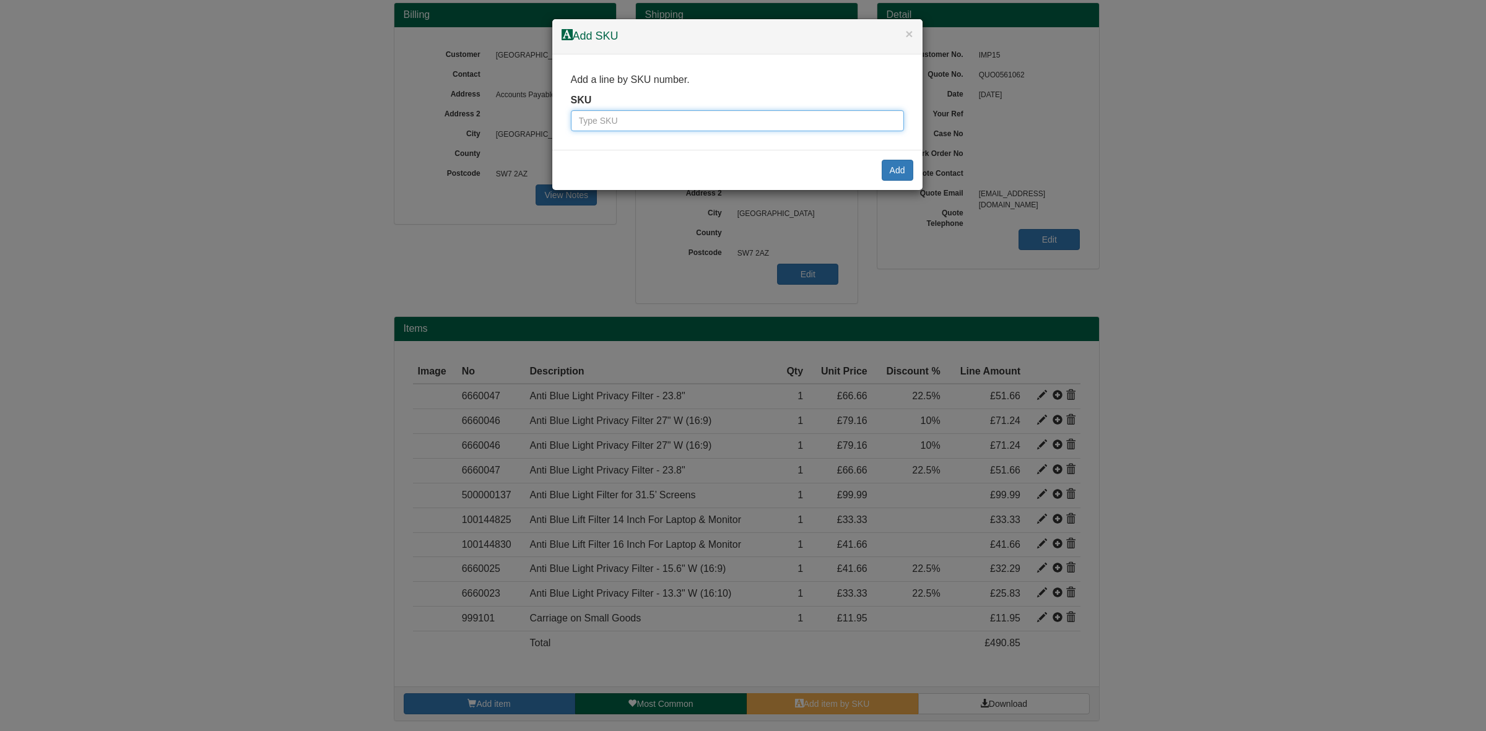
click at [648, 118] on input "text" at bounding box center [737, 120] width 333 height 21
paste input "100142887"
type input "100142887"
click at [887, 178] on button "Add" at bounding box center [898, 170] width 32 height 21
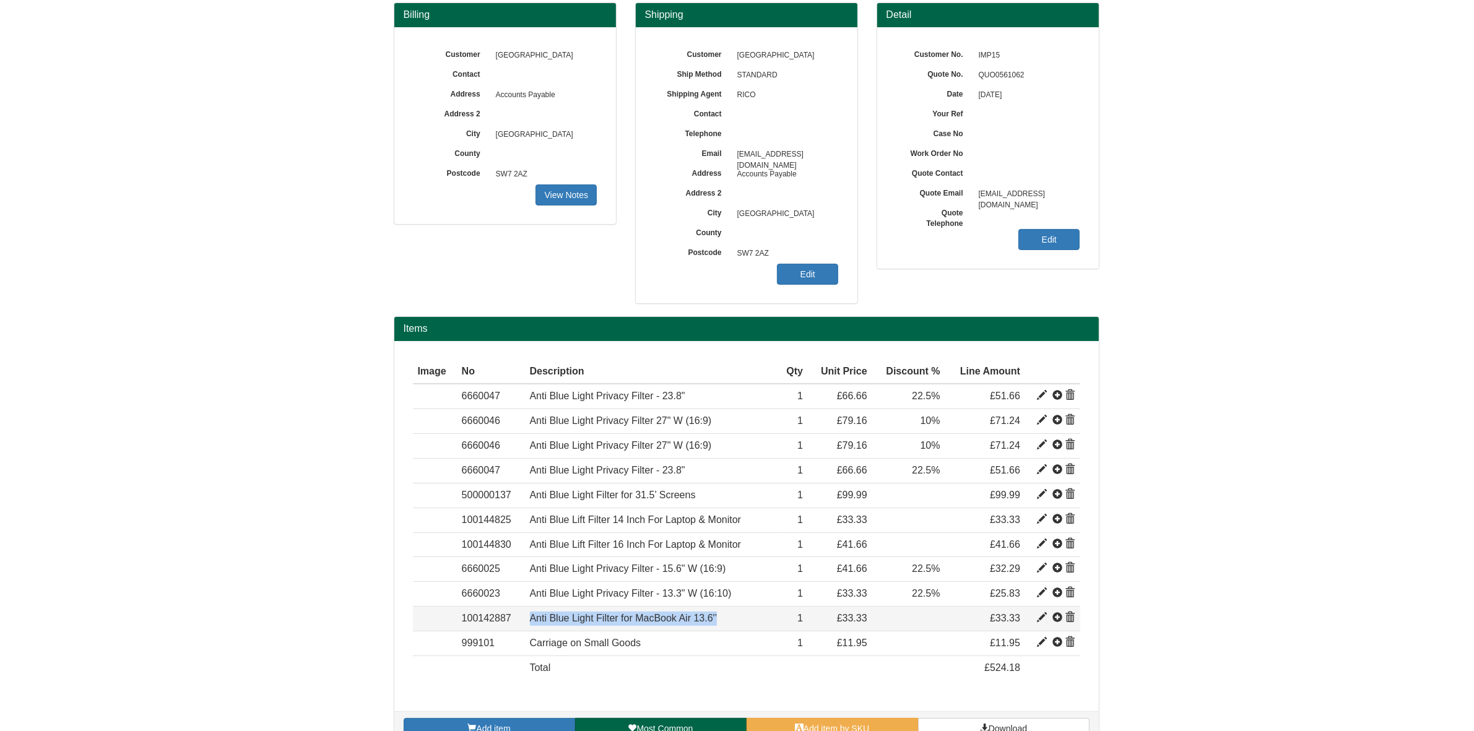
drag, startPoint x: 728, startPoint y: 627, endPoint x: 525, endPoint y: 627, distance: 202.5
click at [525, 627] on td "Anti Blue Light Filter for MacBook Air 13.6'’" at bounding box center [651, 619] width 253 height 25
copy span "Anti Blue Light Filter for MacBook Air 13.6'’"
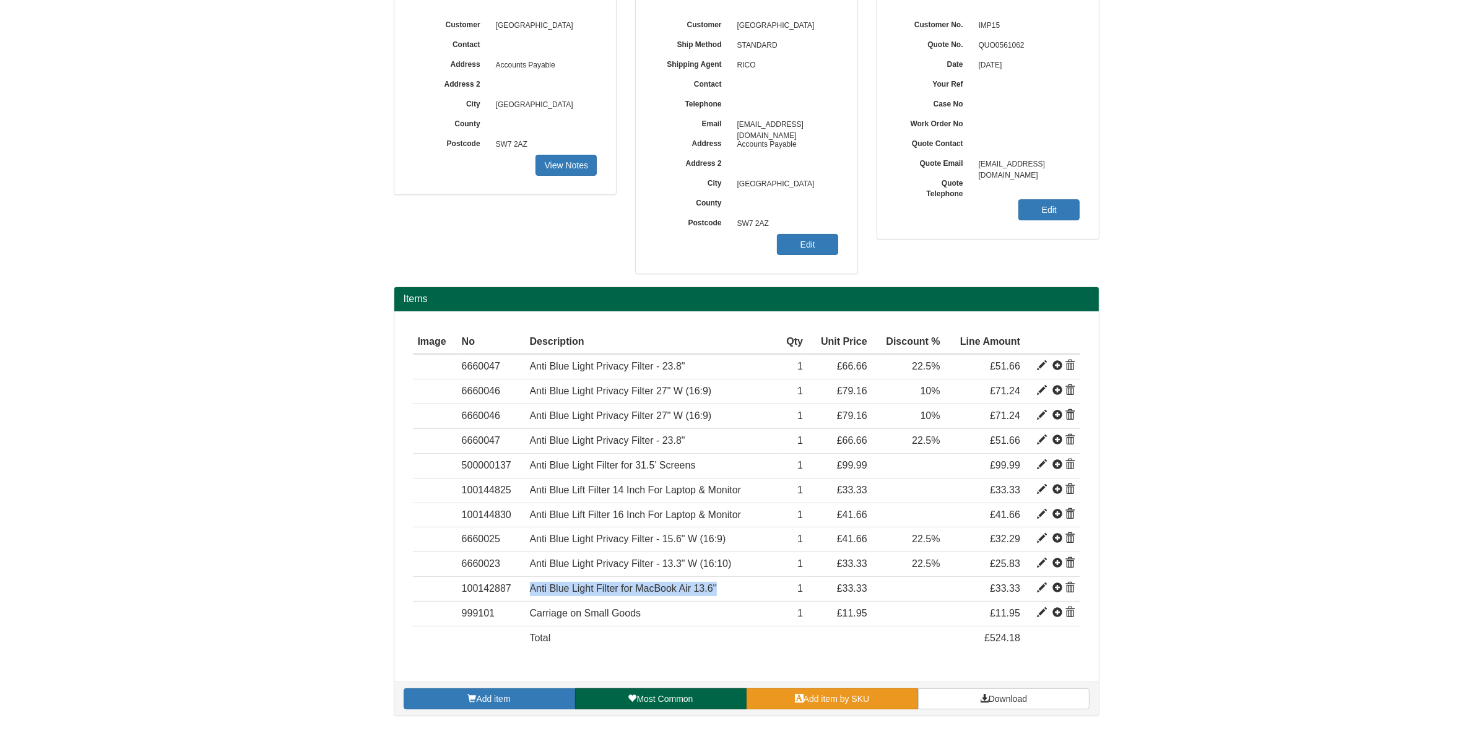
click at [815, 700] on span "Add item by SKU" at bounding box center [837, 699] width 66 height 10
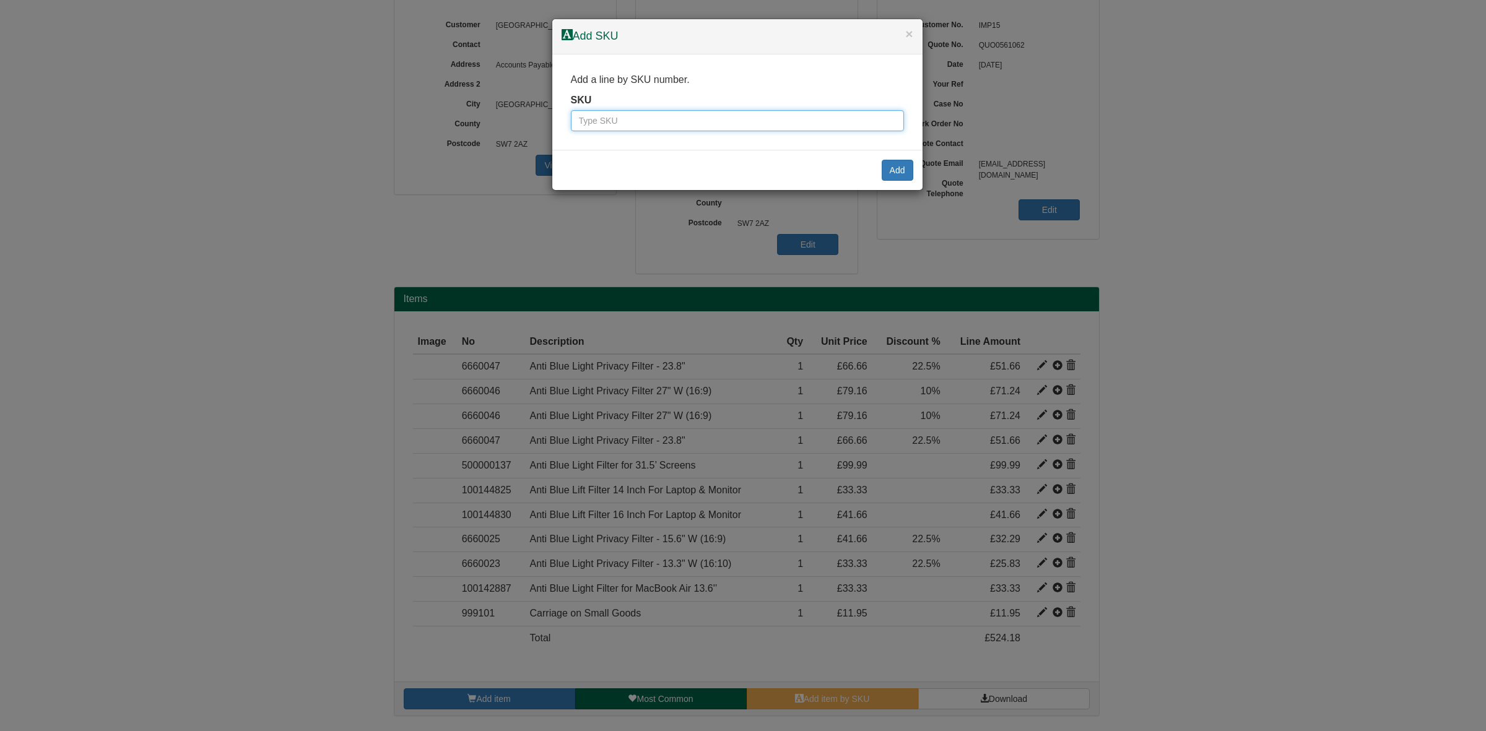
click at [675, 127] on input "text" at bounding box center [737, 120] width 333 height 21
paste input "500000135"
type input "500000135"
click at [892, 175] on button "Add" at bounding box center [898, 170] width 32 height 21
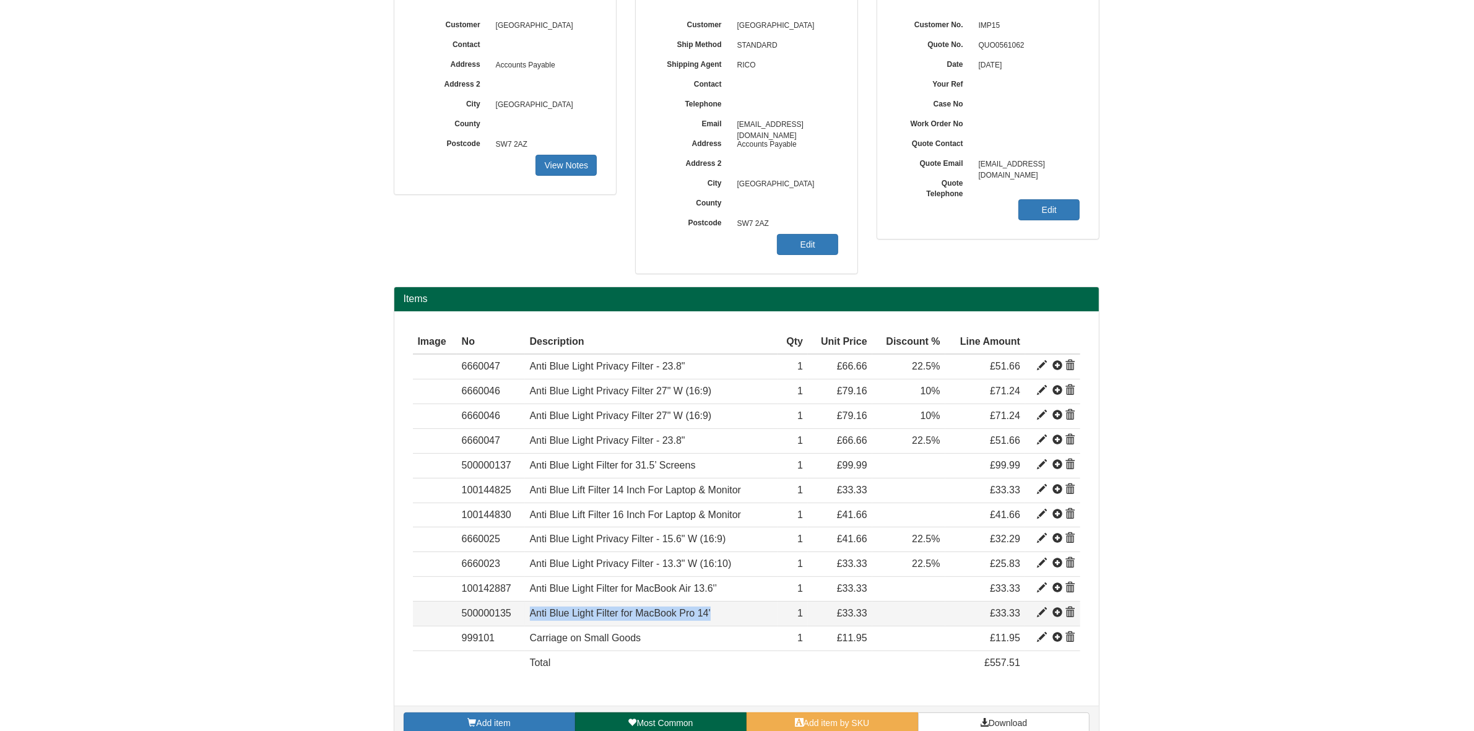
drag, startPoint x: 724, startPoint y: 614, endPoint x: 528, endPoint y: 610, distance: 196.3
click at [528, 610] on td "Anti Blue Light Filter for MacBook Pro 14'" at bounding box center [651, 613] width 253 height 25
click at [769, 716] on link "Add item by SKU" at bounding box center [833, 723] width 172 height 21
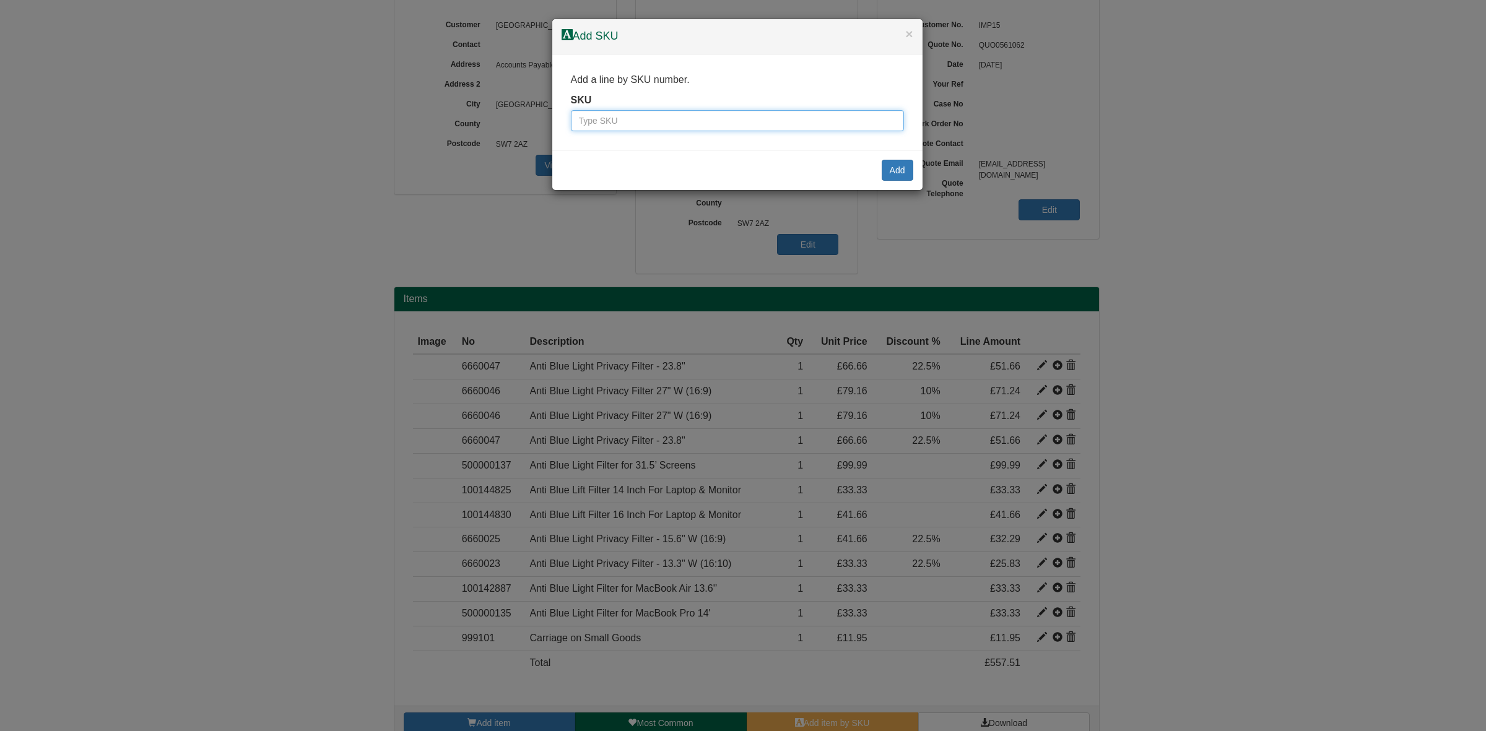
click at [589, 116] on input "text" at bounding box center [737, 120] width 333 height 21
paste input "500000136"
type input "500000136"
click at [890, 171] on button "Add" at bounding box center [898, 170] width 32 height 21
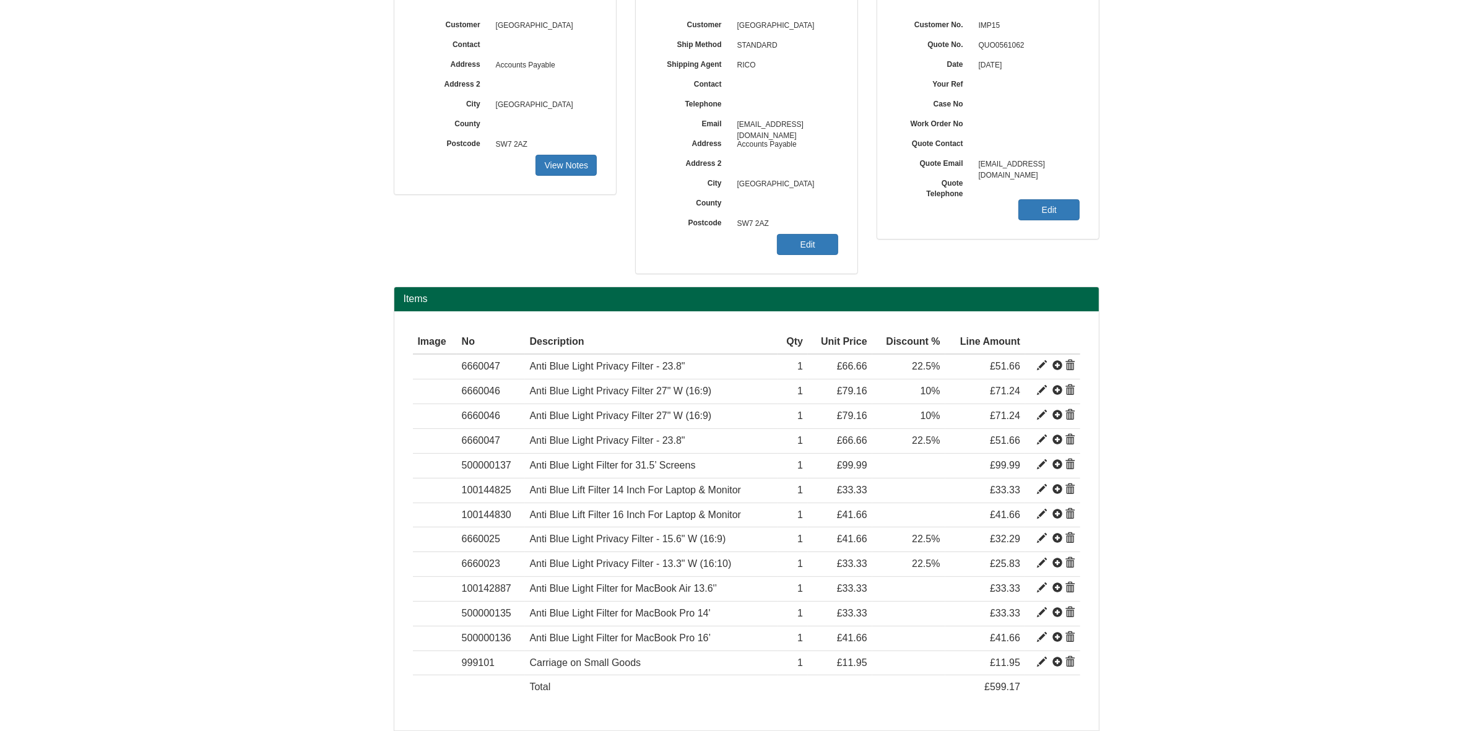
scroll to position [196, 0]
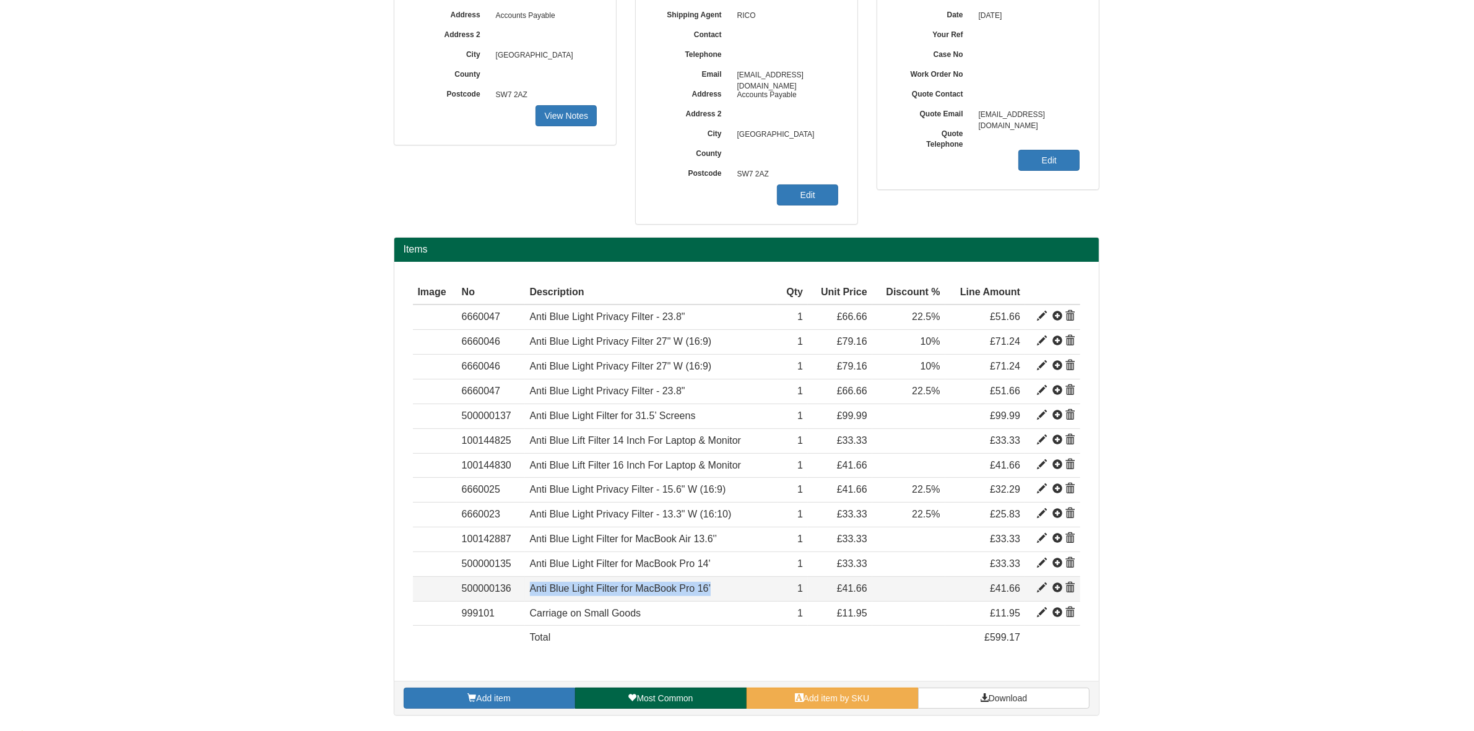
drag, startPoint x: 734, startPoint y: 586, endPoint x: 519, endPoint y: 593, distance: 215.0
click at [519, 593] on tr "Item 500000136 Anti Blue Light Filter for MacBook Pro 16’ ([DATE] to [DATE]) 18…" at bounding box center [746, 588] width 667 height 25
